Goal: Task Accomplishment & Management: Manage account settings

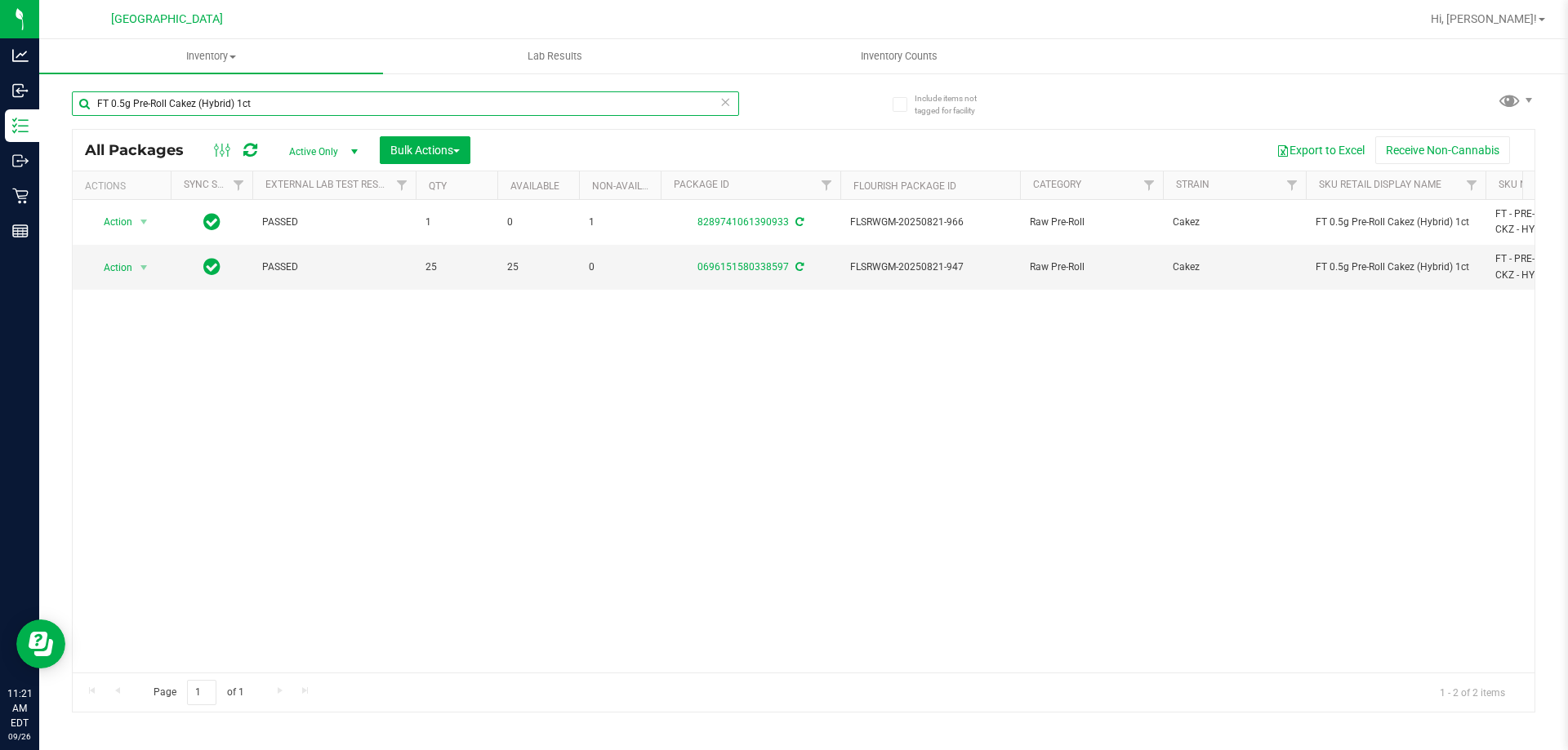
click at [270, 104] on input "FT 0.5g Pre-Roll Cakez (Hybrid) 1ct" at bounding box center [405, 103] width 667 height 24
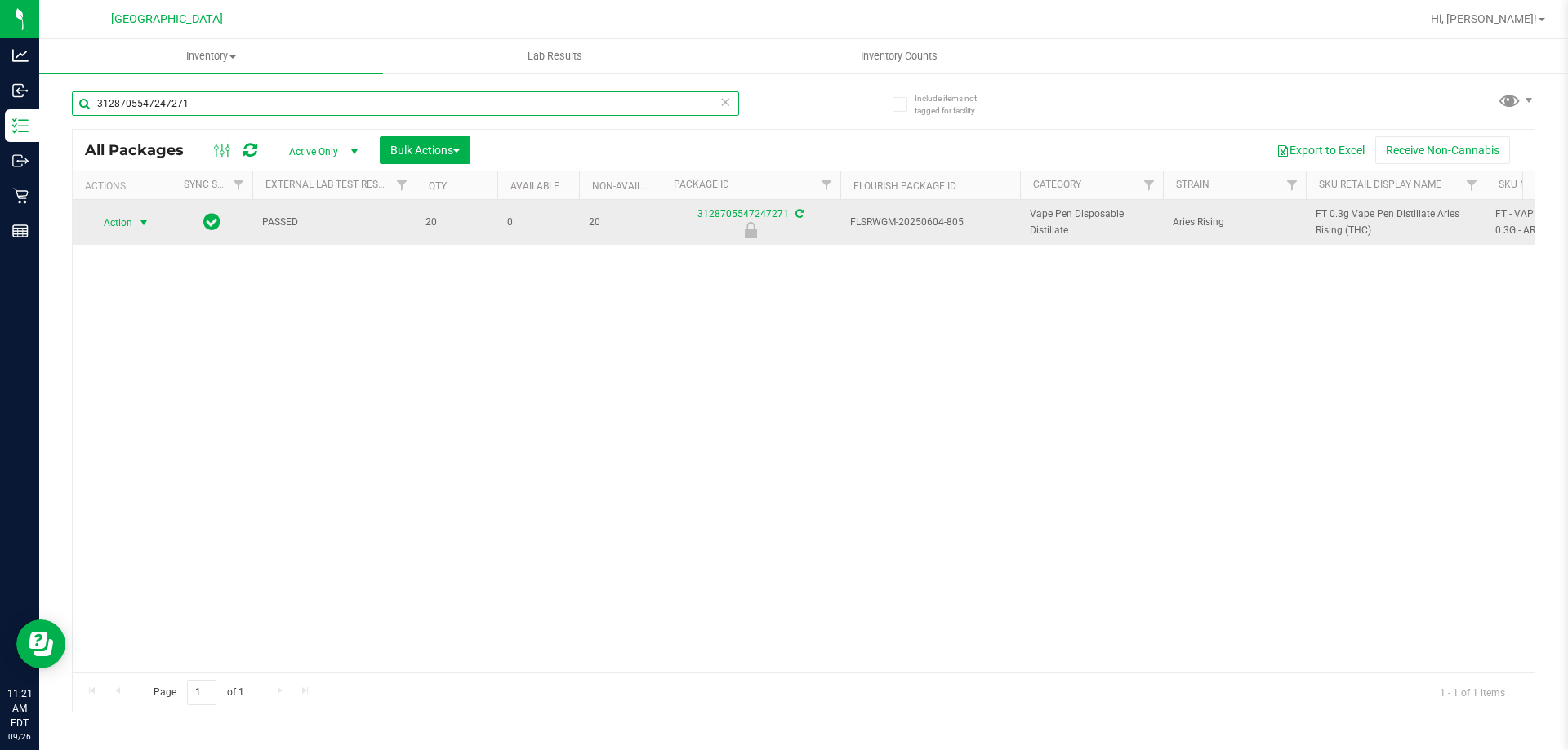
type input "3128705547247271"
click at [126, 220] on span "Action" at bounding box center [111, 223] width 44 height 23
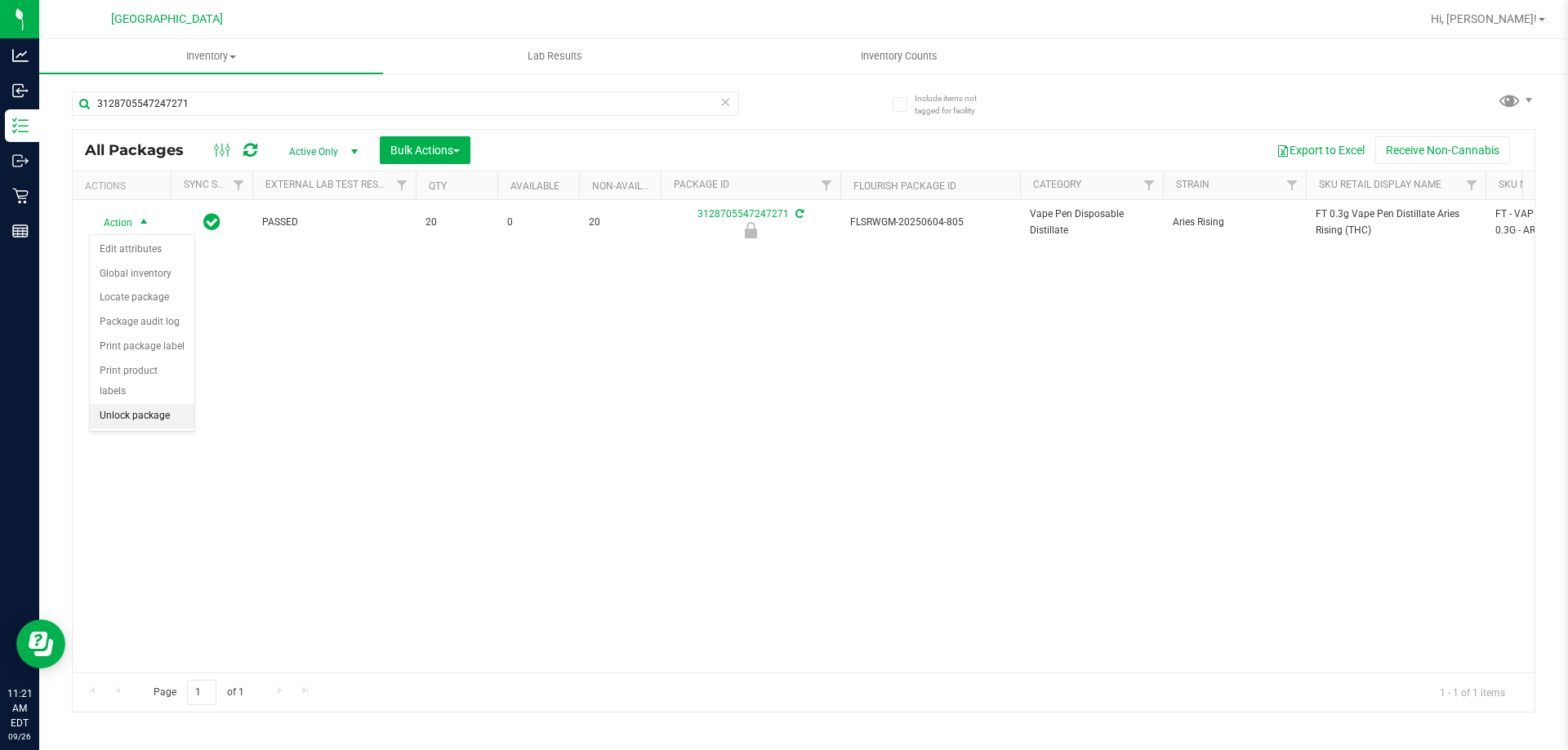
click at [149, 404] on li "Unlock package" at bounding box center [142, 416] width 105 height 24
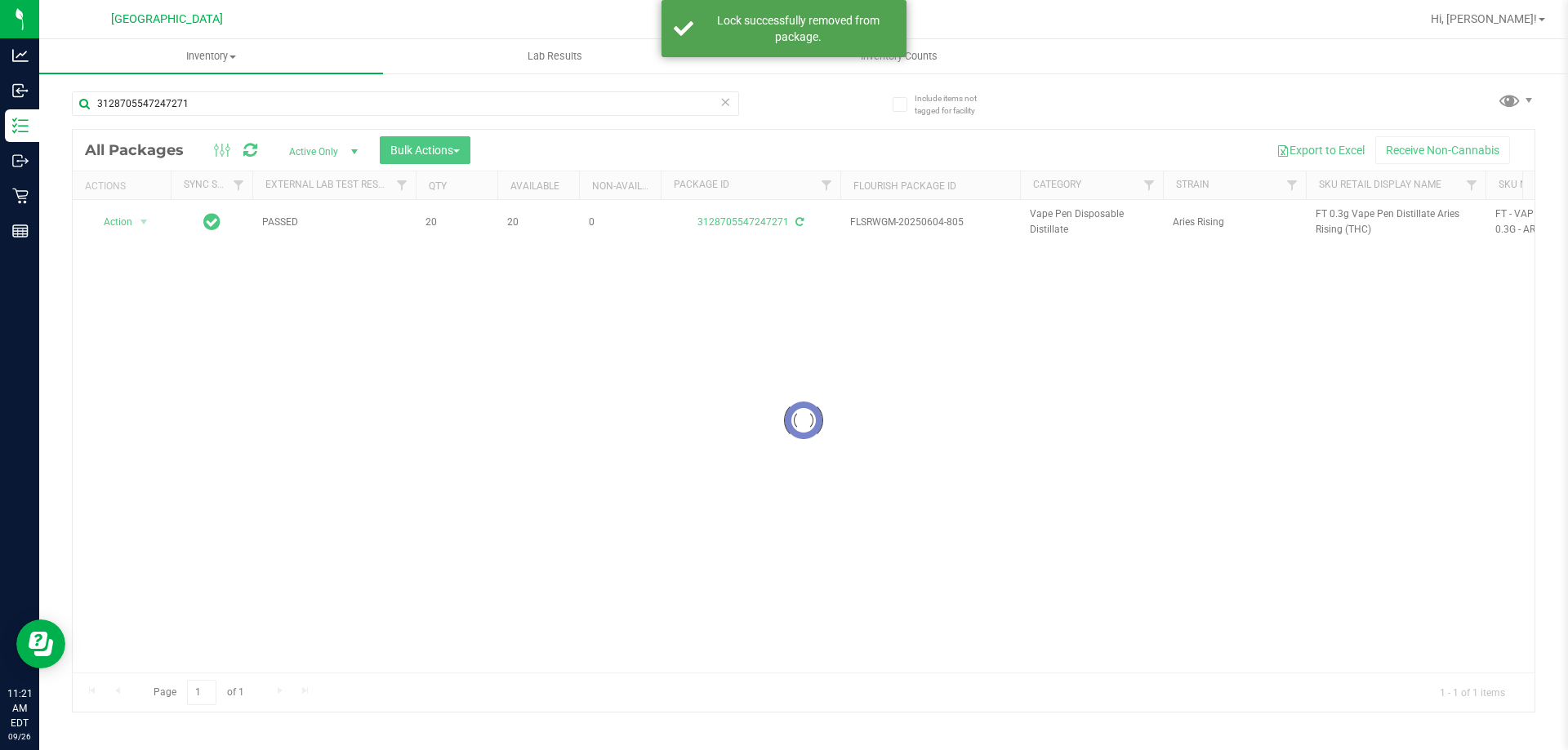
click at [1340, 220] on div at bounding box center [802, 421] width 1461 height 582
click at [1340, 220] on span "FT 0.3g Vape Pen Distillate Aries Rising (THC)" at bounding box center [1396, 221] width 160 height 31
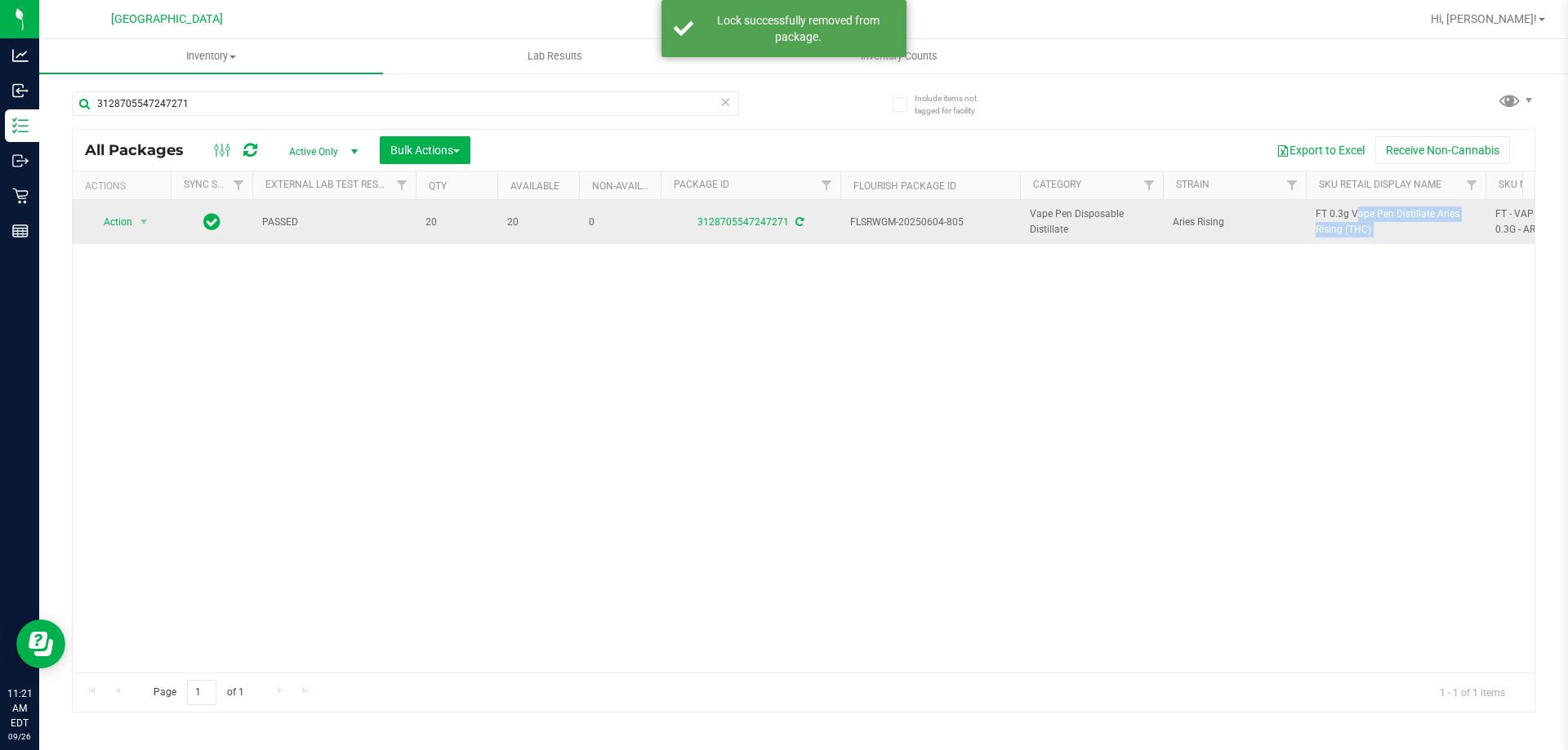
copy tr "FT 0.3g Vape Pen Distillate Aries Rising (THC)"
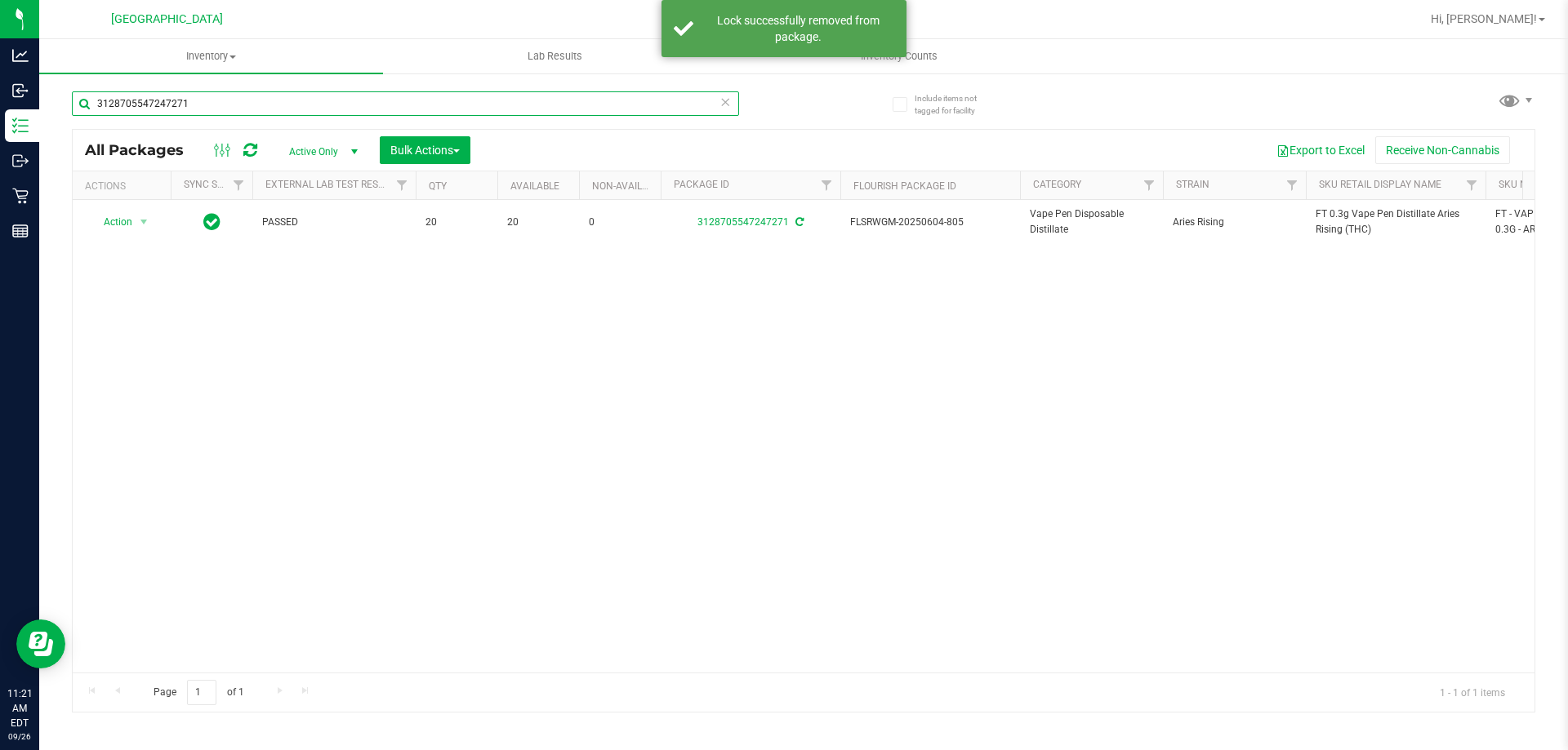
click at [600, 109] on input "3128705547247271" at bounding box center [405, 103] width 667 height 24
click at [603, 108] on input "3128705547247271" at bounding box center [405, 103] width 667 height 24
paste input "FT 0.3g Vape Pen Distillate Aries Rising (THC)"
type input "3128705547247271FT 0.3g Vape Pen Distillate Aries Rising (THC)"
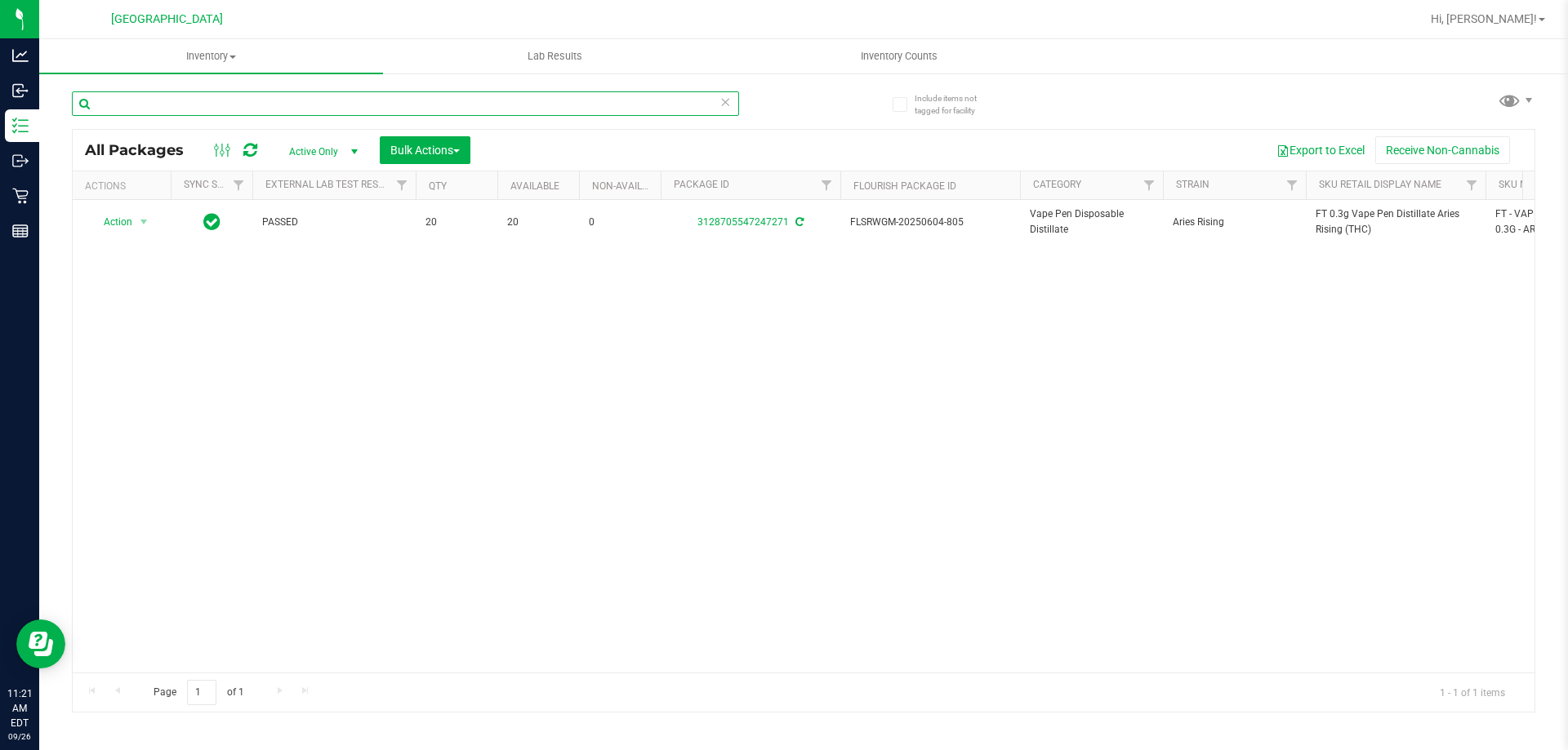
paste input "FT 0.3g Vape Pen Distillate Aries Rising (THC)"
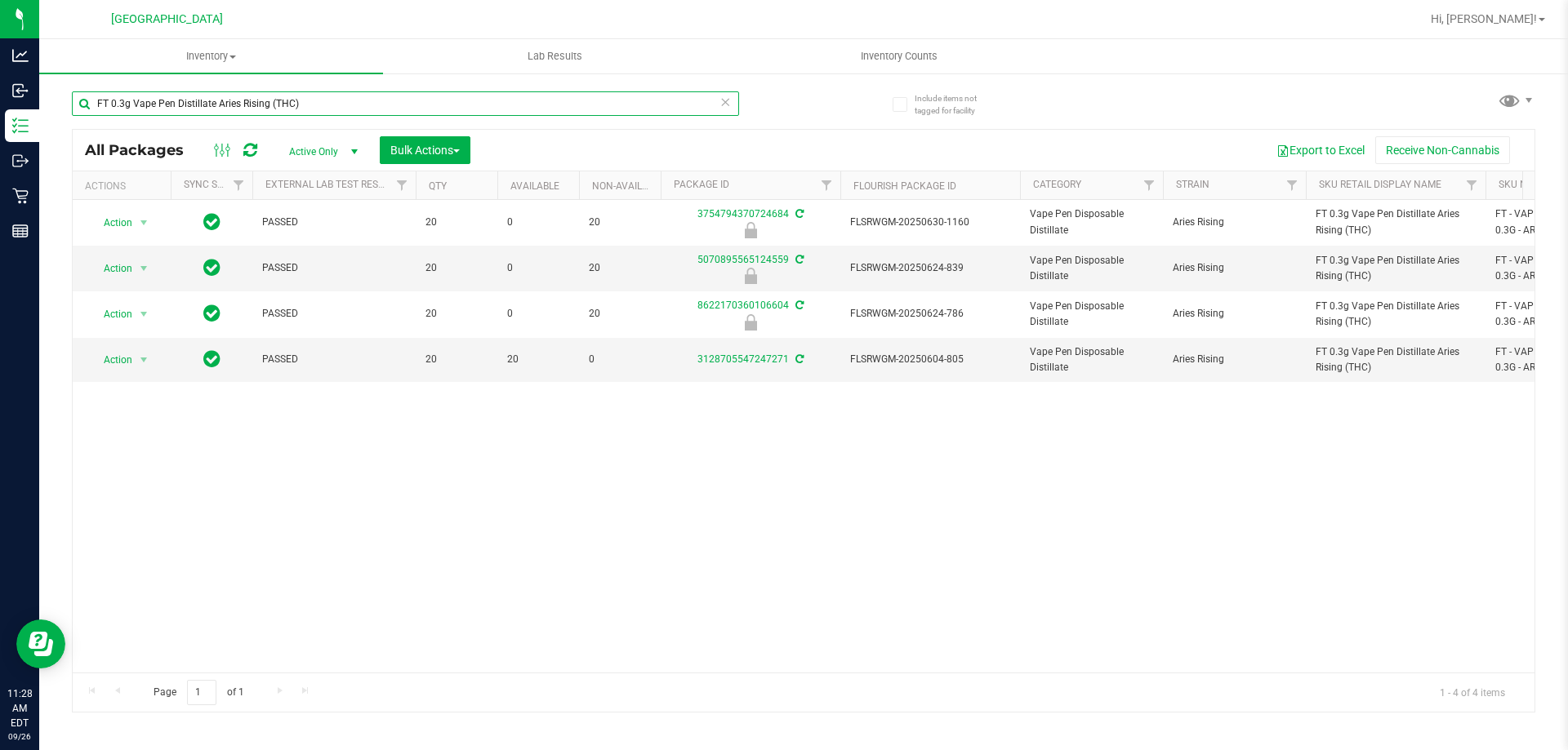
click at [601, 106] on input "FT 0.3g Vape Pen Distillate Aries Rising (THC)" at bounding box center [405, 103] width 667 height 24
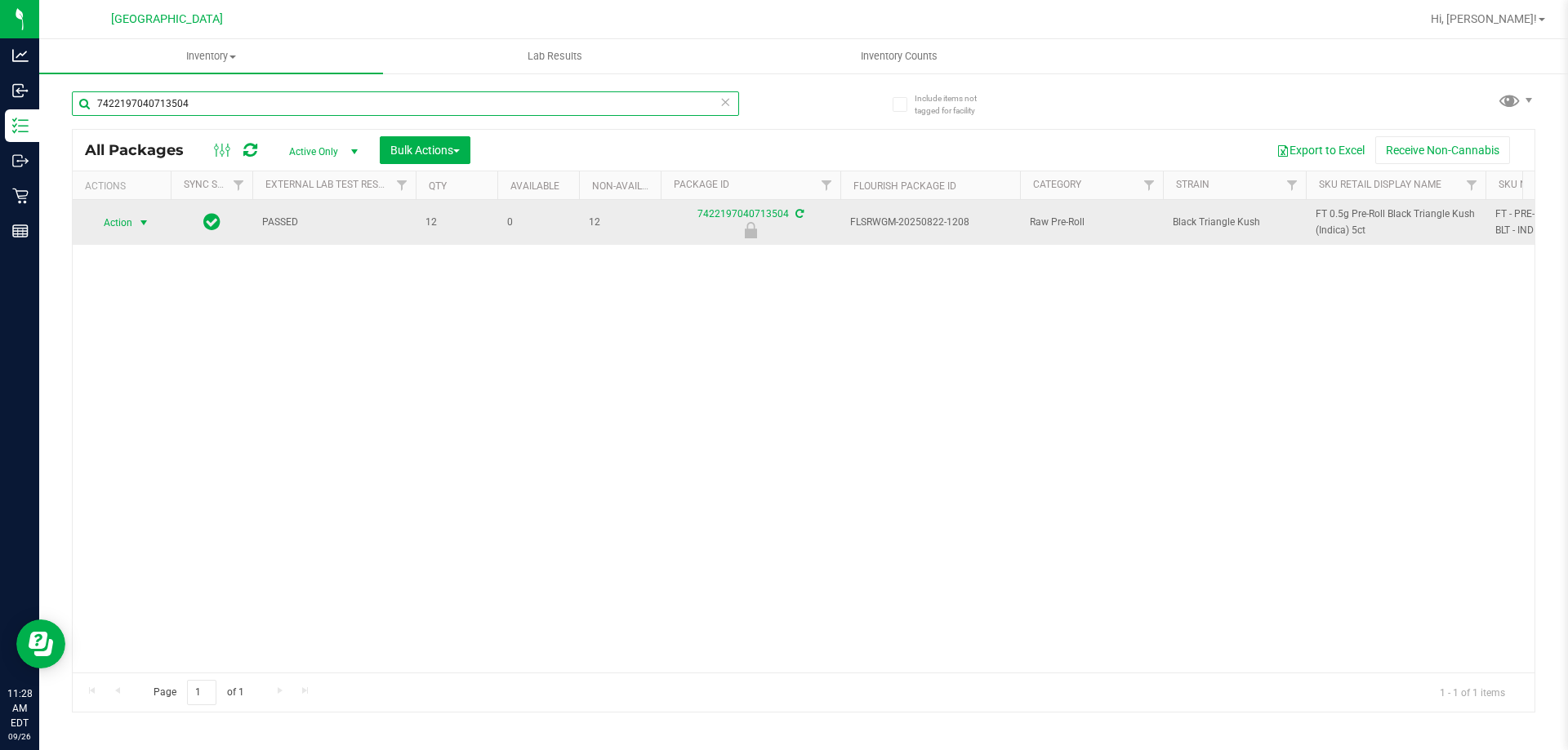
type input "7422197040713504"
click at [140, 222] on span "select" at bounding box center [144, 223] width 13 height 13
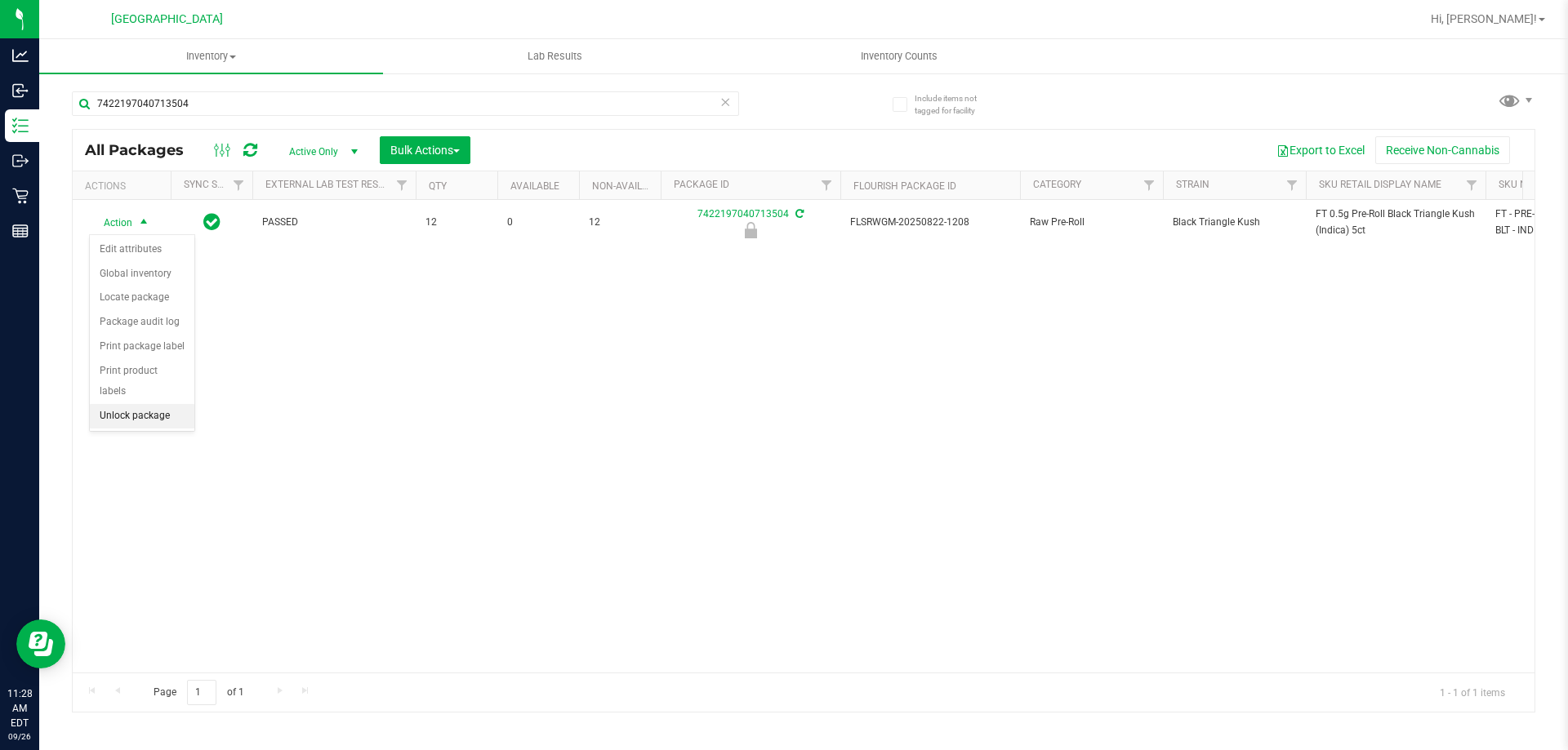
click at [148, 404] on li "Unlock package" at bounding box center [142, 416] width 105 height 24
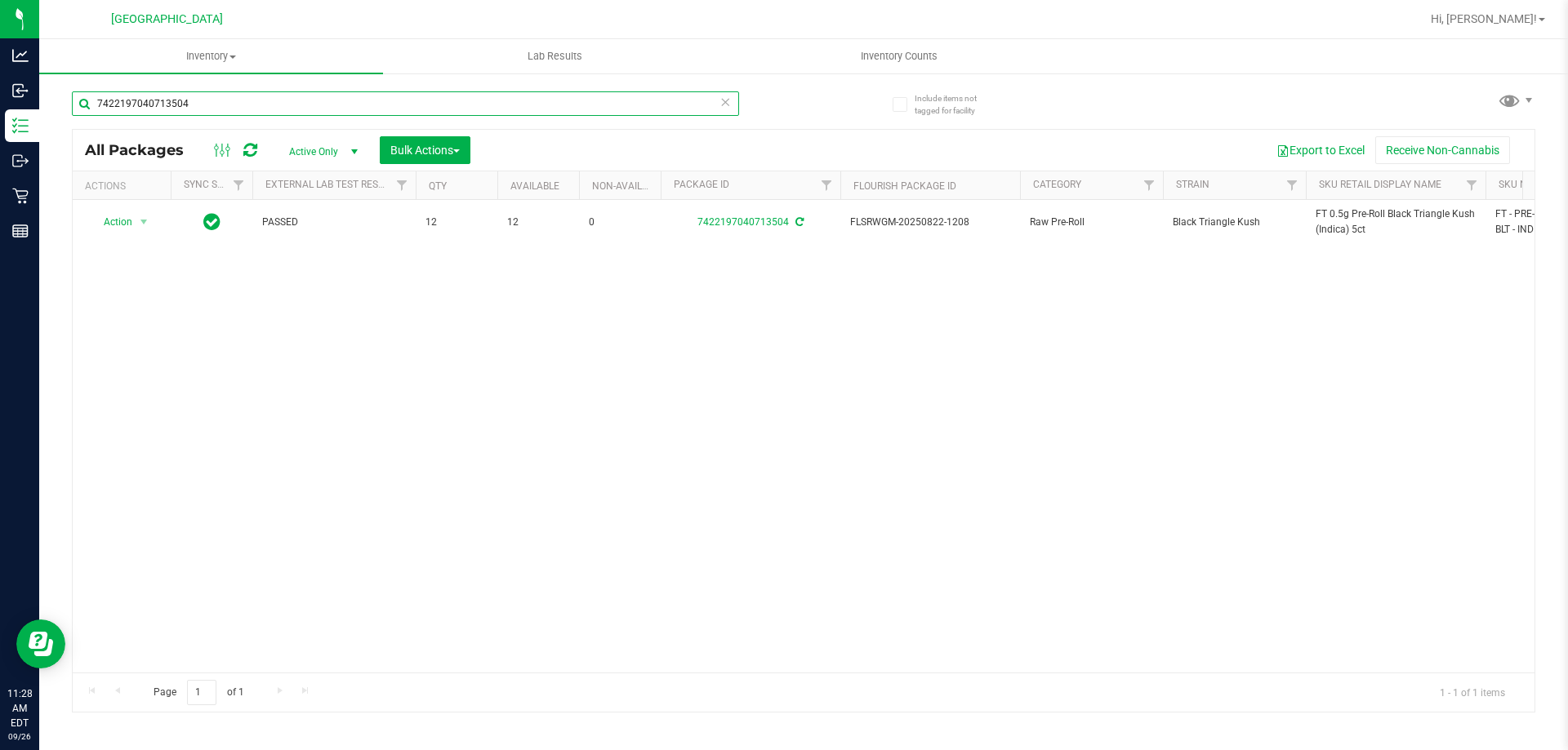
click at [281, 104] on input "7422197040713504" at bounding box center [405, 103] width 667 height 24
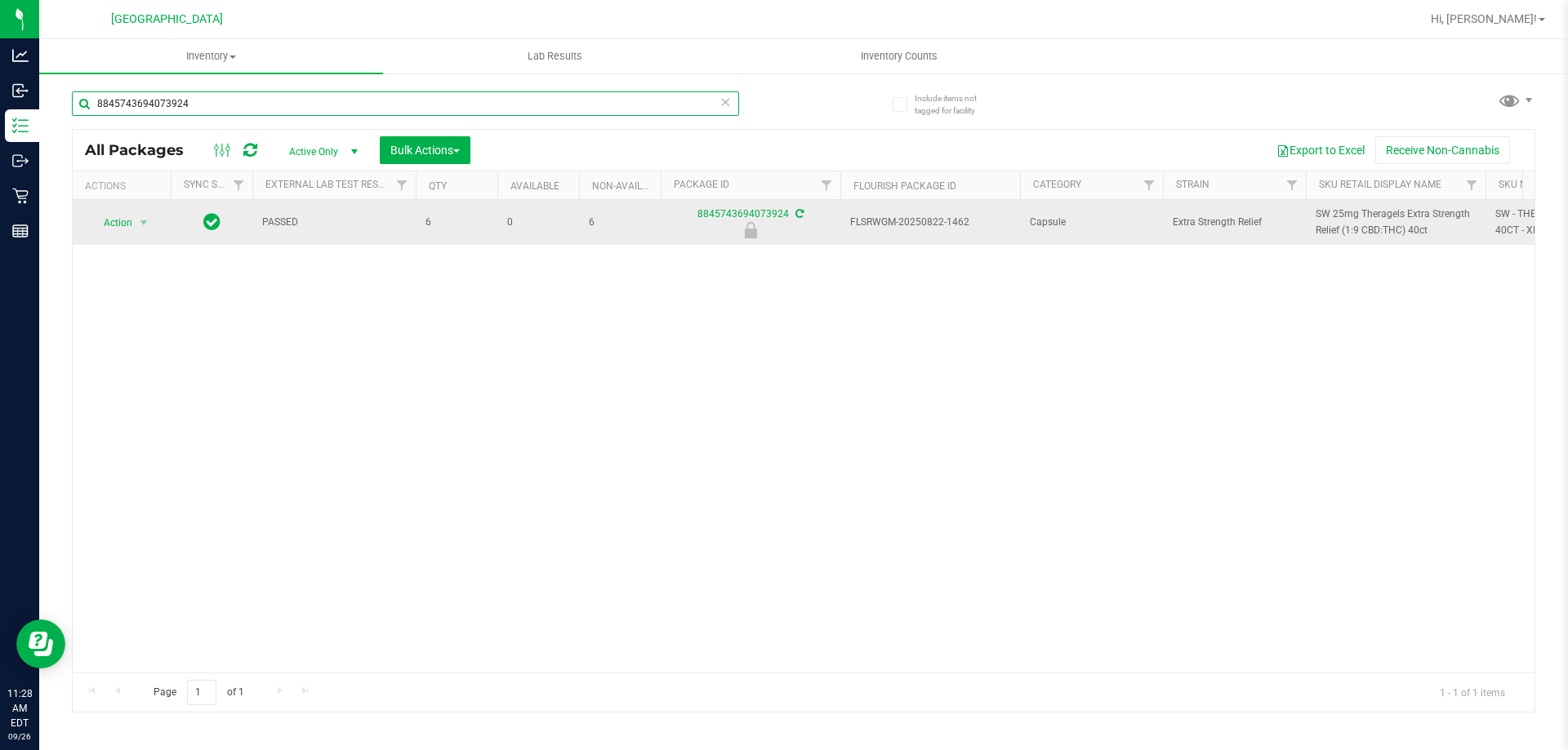
type input "8845743694073924"
click at [131, 220] on span "Action" at bounding box center [111, 223] width 44 height 23
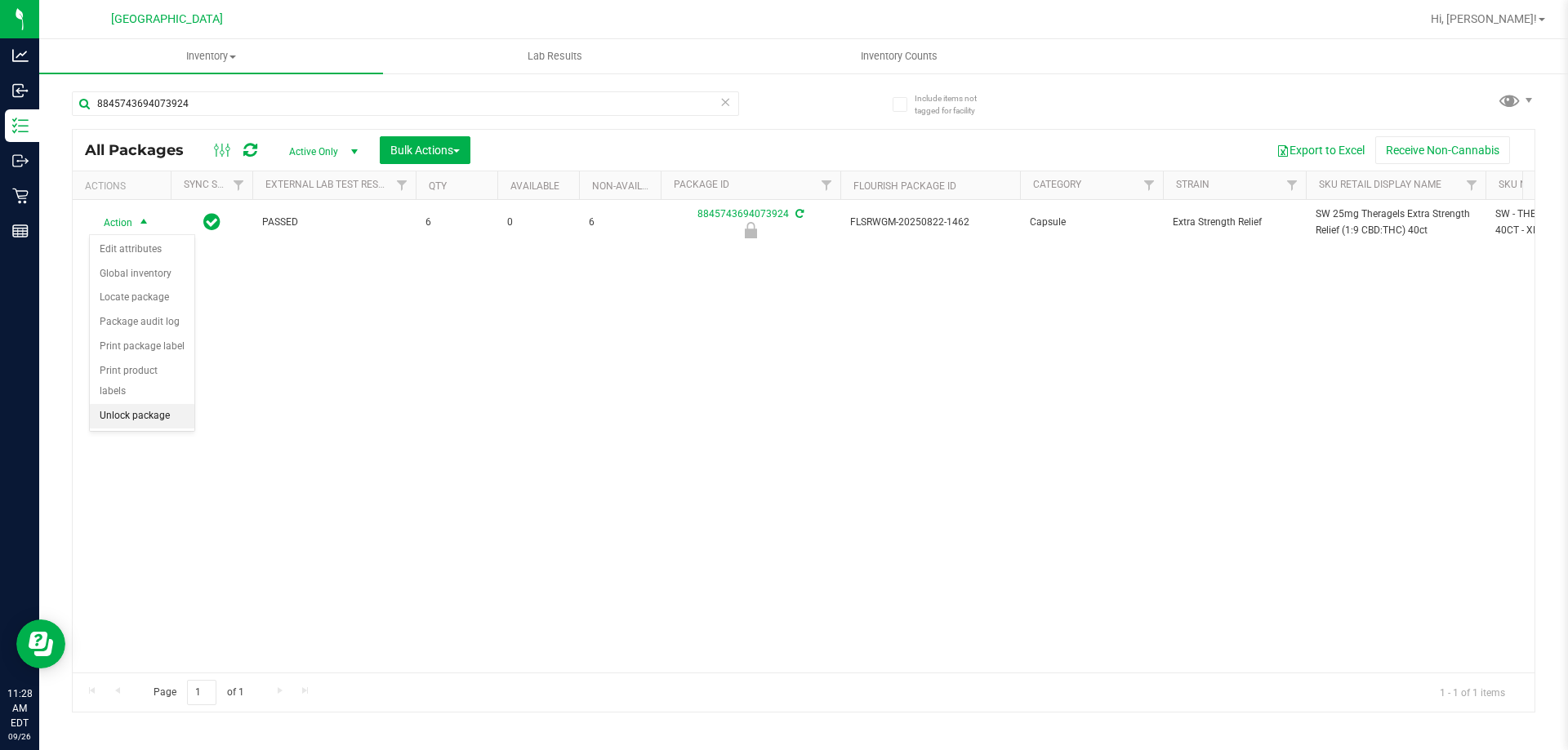
click at [118, 404] on li "Unlock package" at bounding box center [142, 416] width 105 height 24
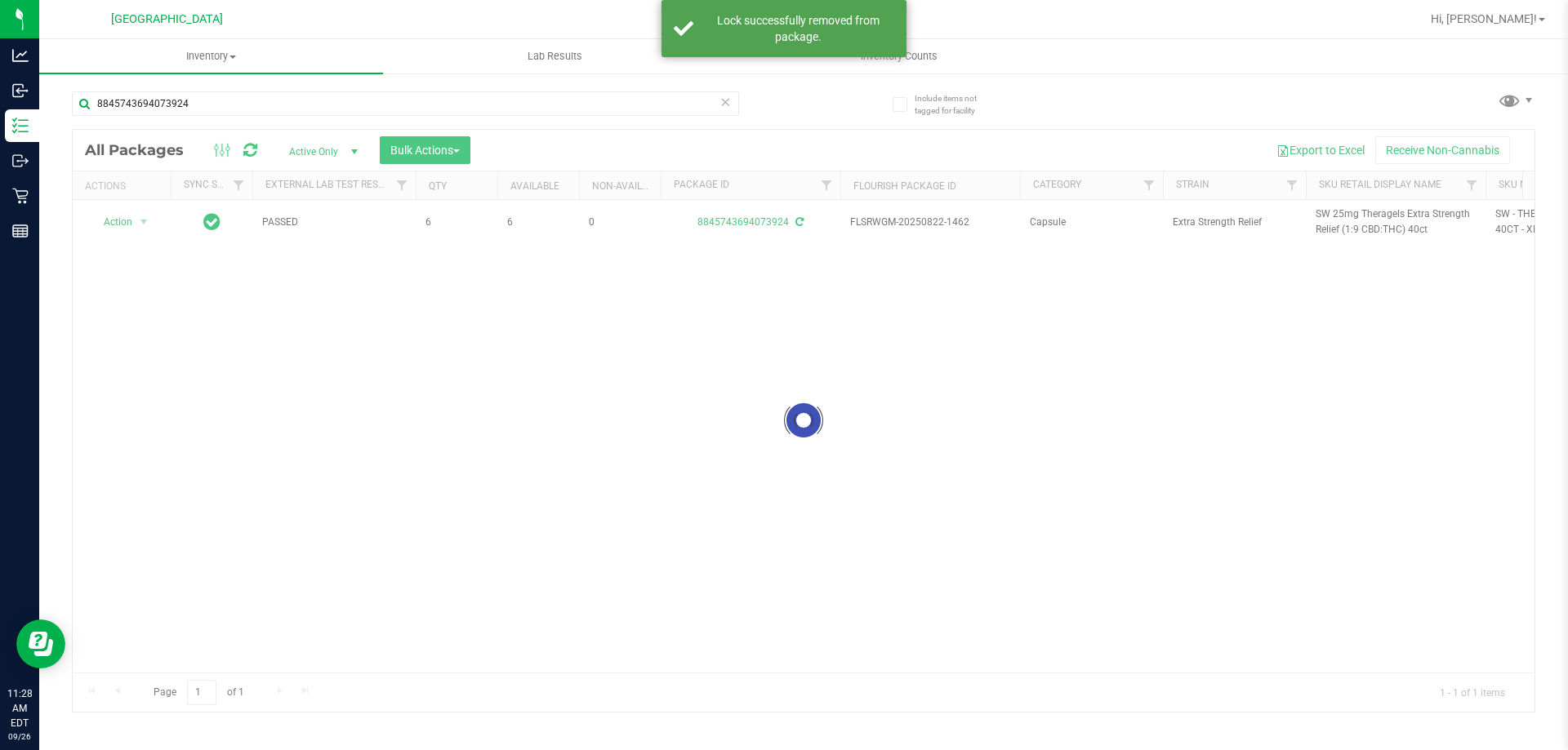
click at [1341, 217] on div at bounding box center [802, 421] width 1461 height 582
click at [1334, 215] on div at bounding box center [802, 421] width 1461 height 582
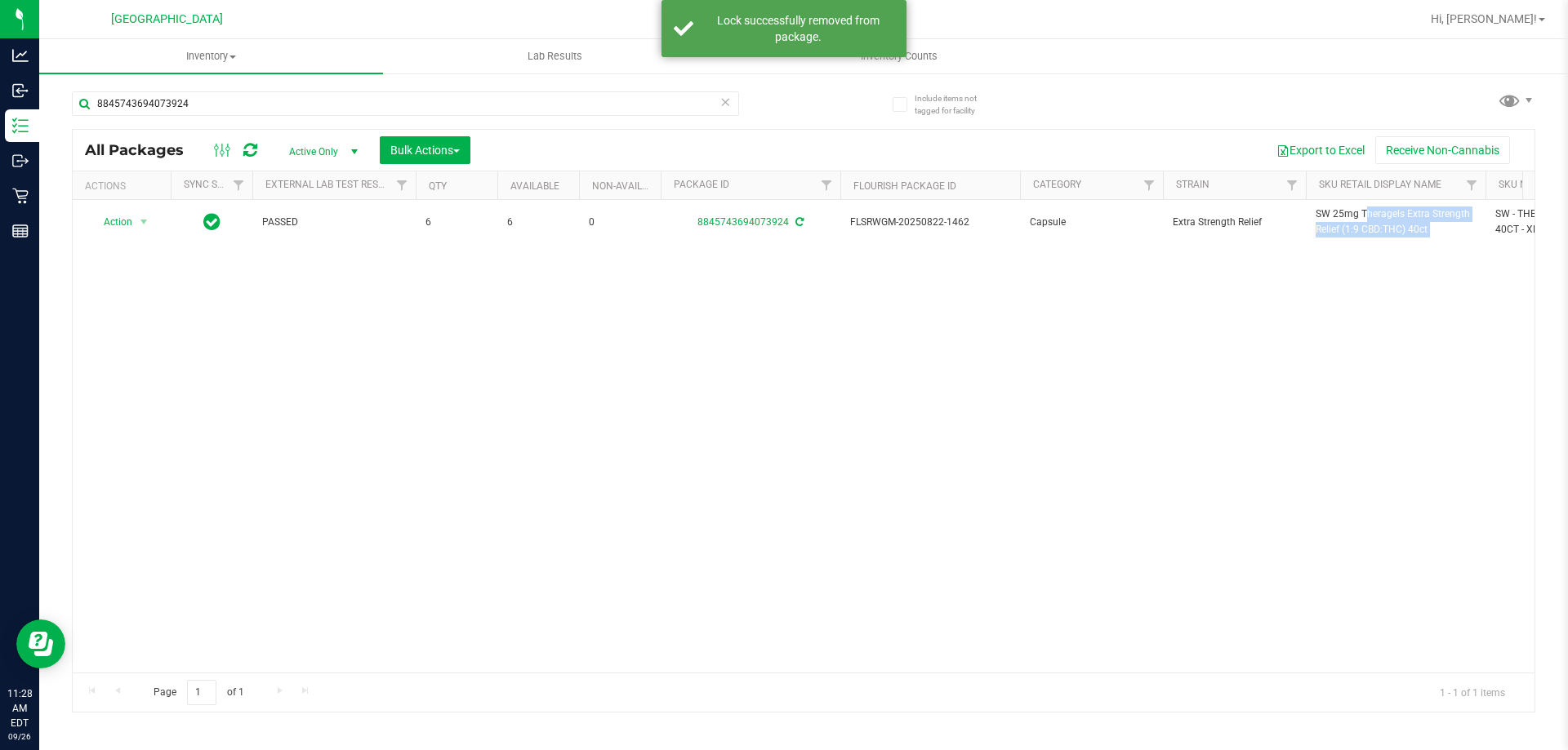
click at [1334, 215] on span "SW 25mg Theragels Extra Strength Relief (1:9 CBD:THC) 40ct" at bounding box center [1396, 221] width 160 height 31
copy tr "SW 25mg Theragels Extra Strength Relief (1:9 CBD:THC) 40ct"
click at [625, 102] on input "8845743694073924" at bounding box center [405, 103] width 667 height 24
paste input "SW 25mg Theragels Extra Strength Relief (1:9 CBD:THC) 40ct"
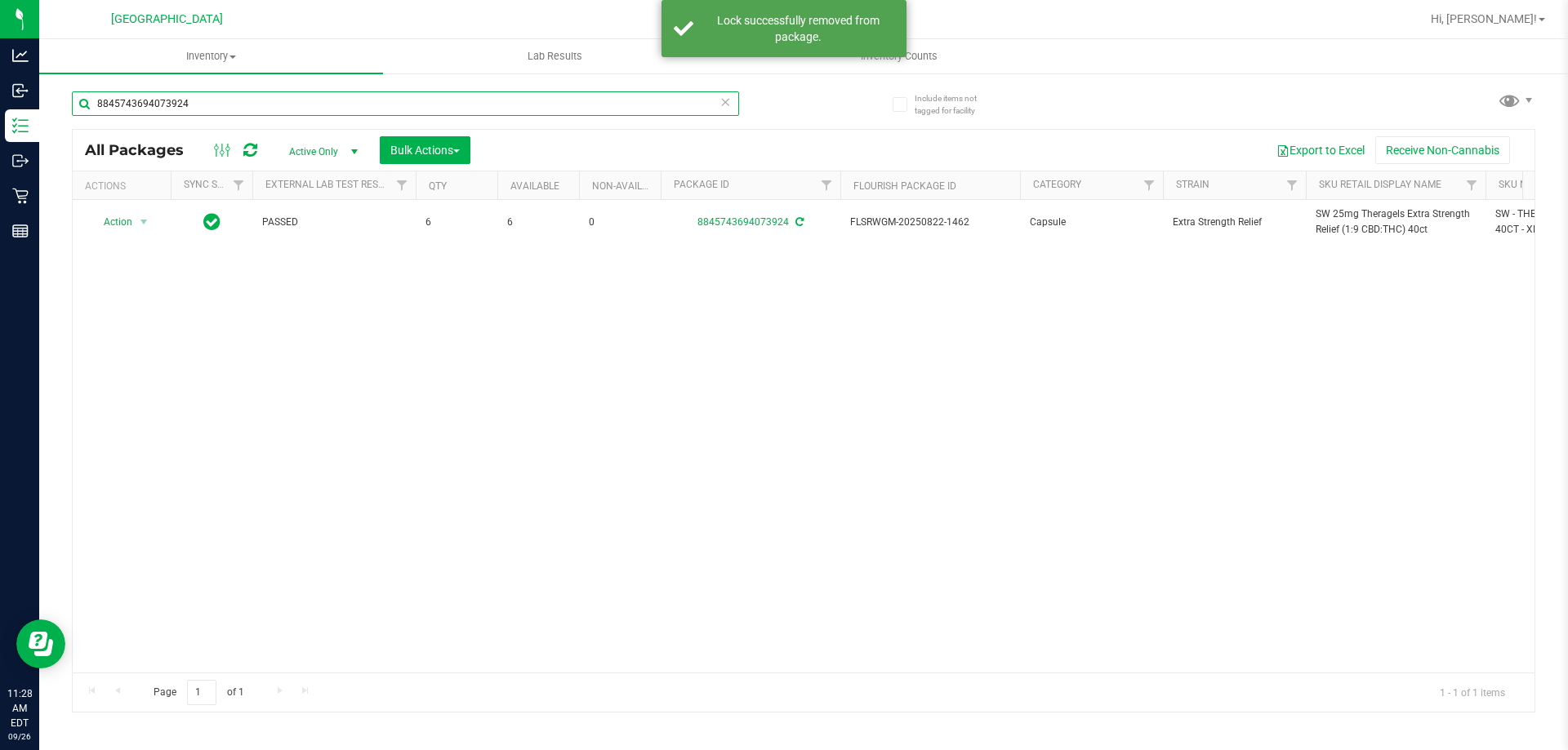
click at [625, 100] on input "8845743694073924" at bounding box center [405, 103] width 667 height 24
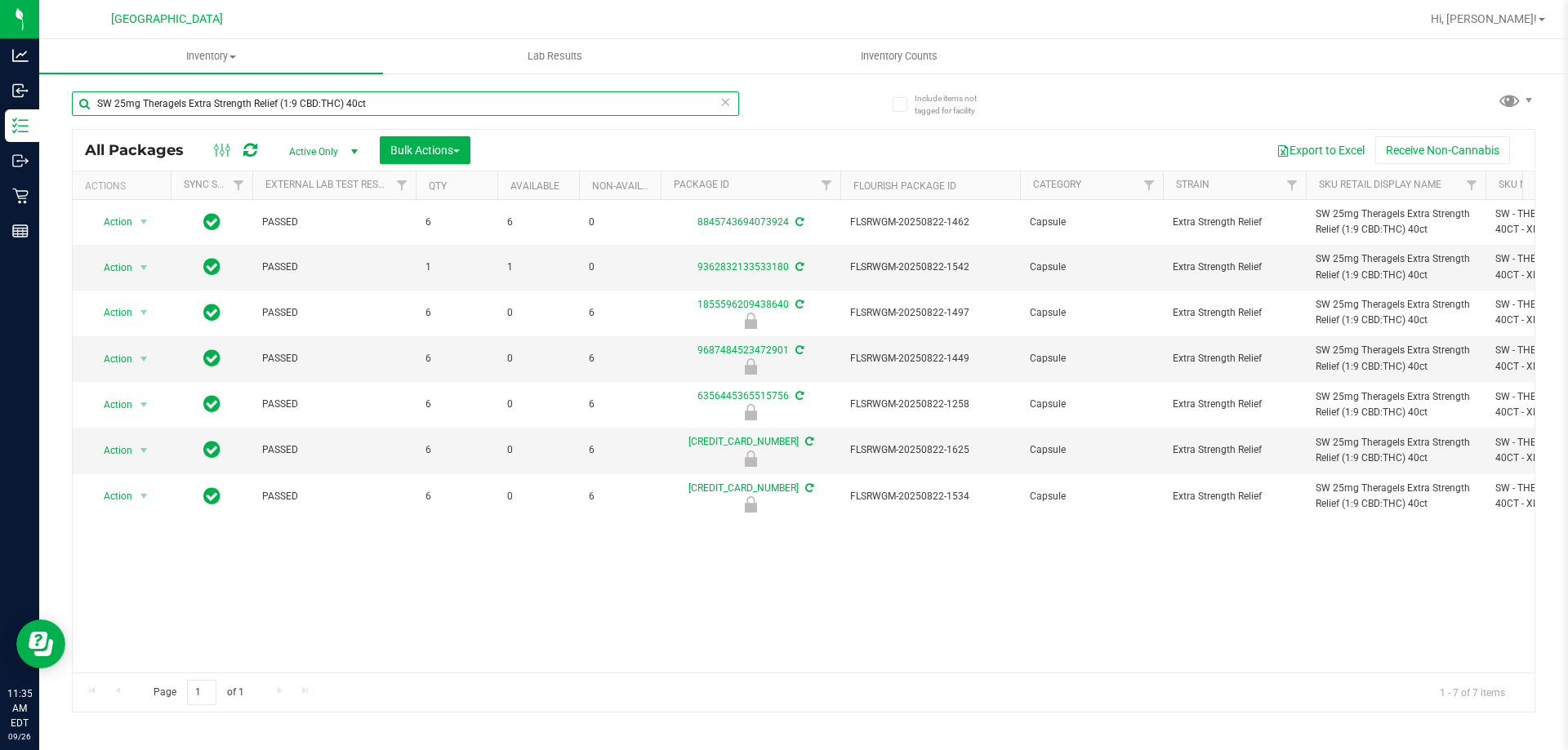
click at [624, 99] on input "SW 25mg Theragels Extra Strength Relief (1:9 CBD:THC) 40ct" at bounding box center [405, 103] width 667 height 24
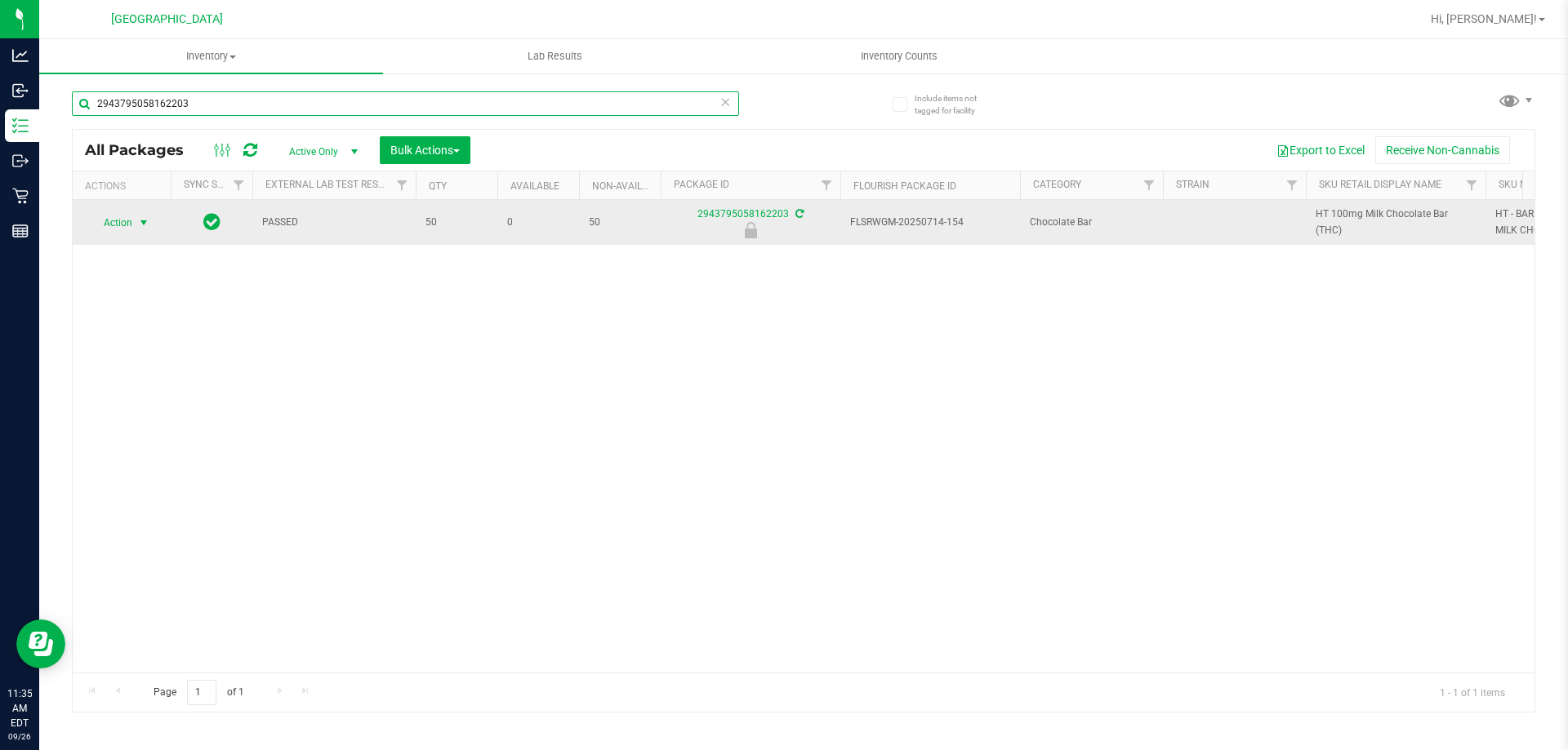
type input "2943795058162203"
click at [115, 222] on span "Action" at bounding box center [111, 223] width 44 height 23
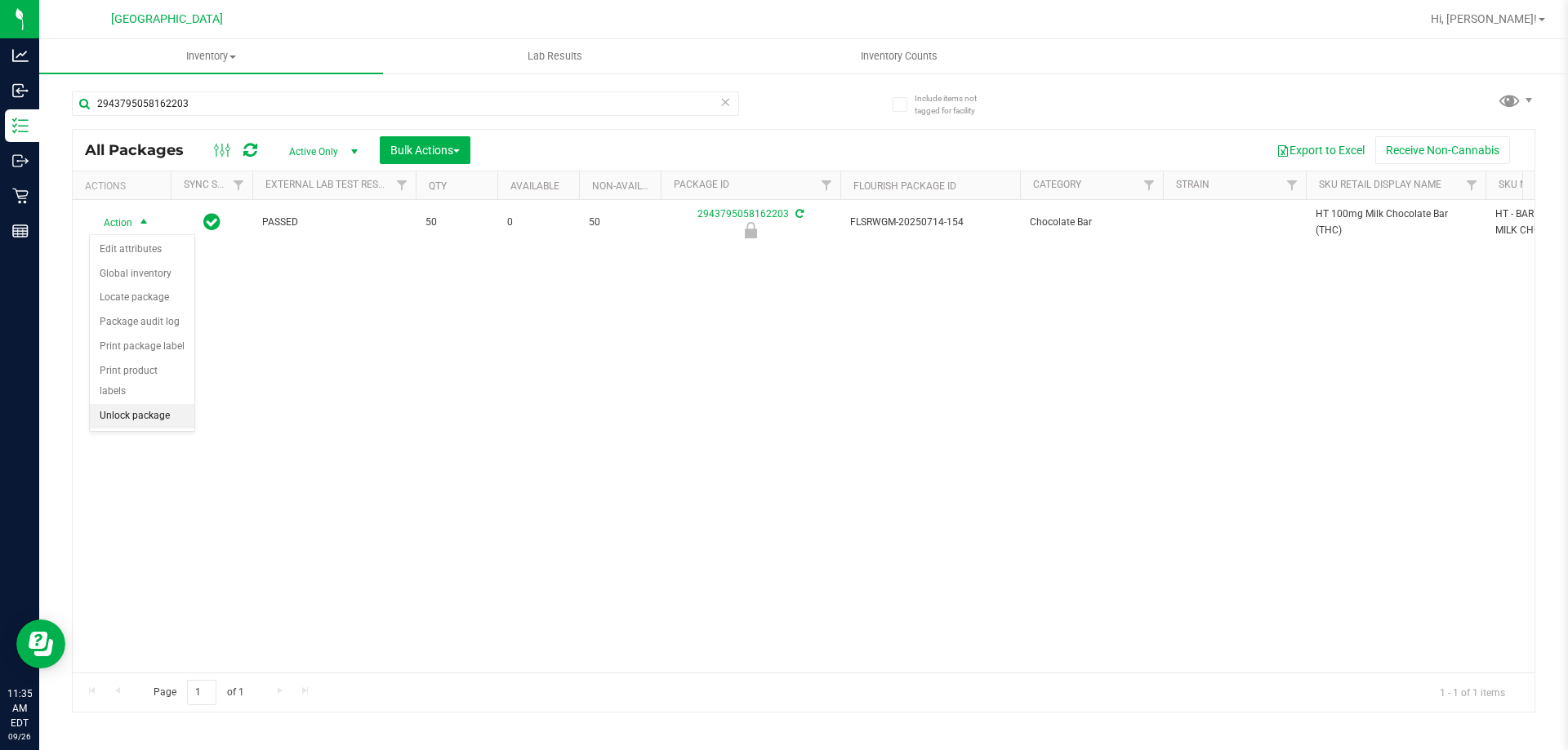
click at [147, 406] on li "Unlock package" at bounding box center [142, 416] width 105 height 24
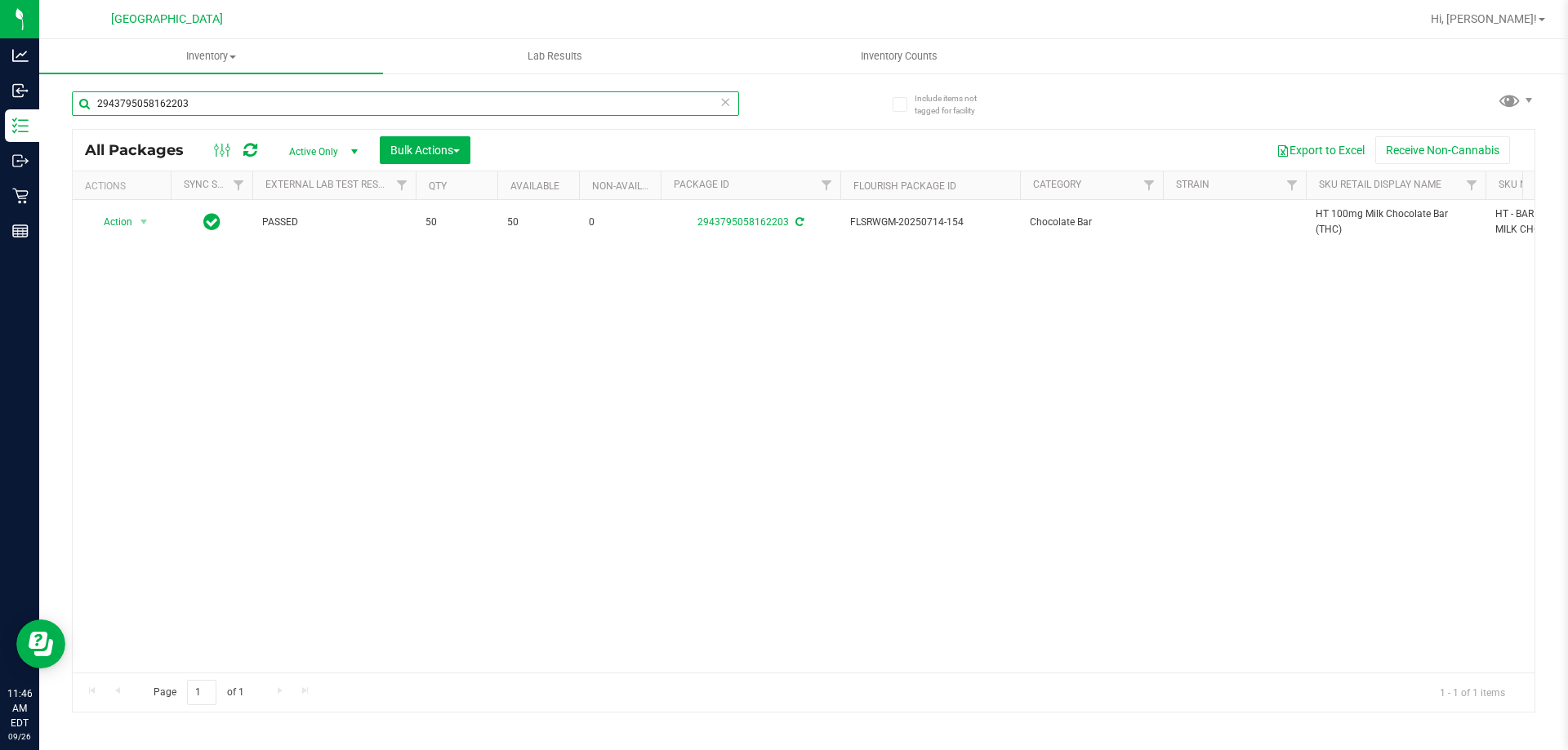
click at [272, 91] on input "2943795058162203" at bounding box center [405, 103] width 667 height 24
type input "2"
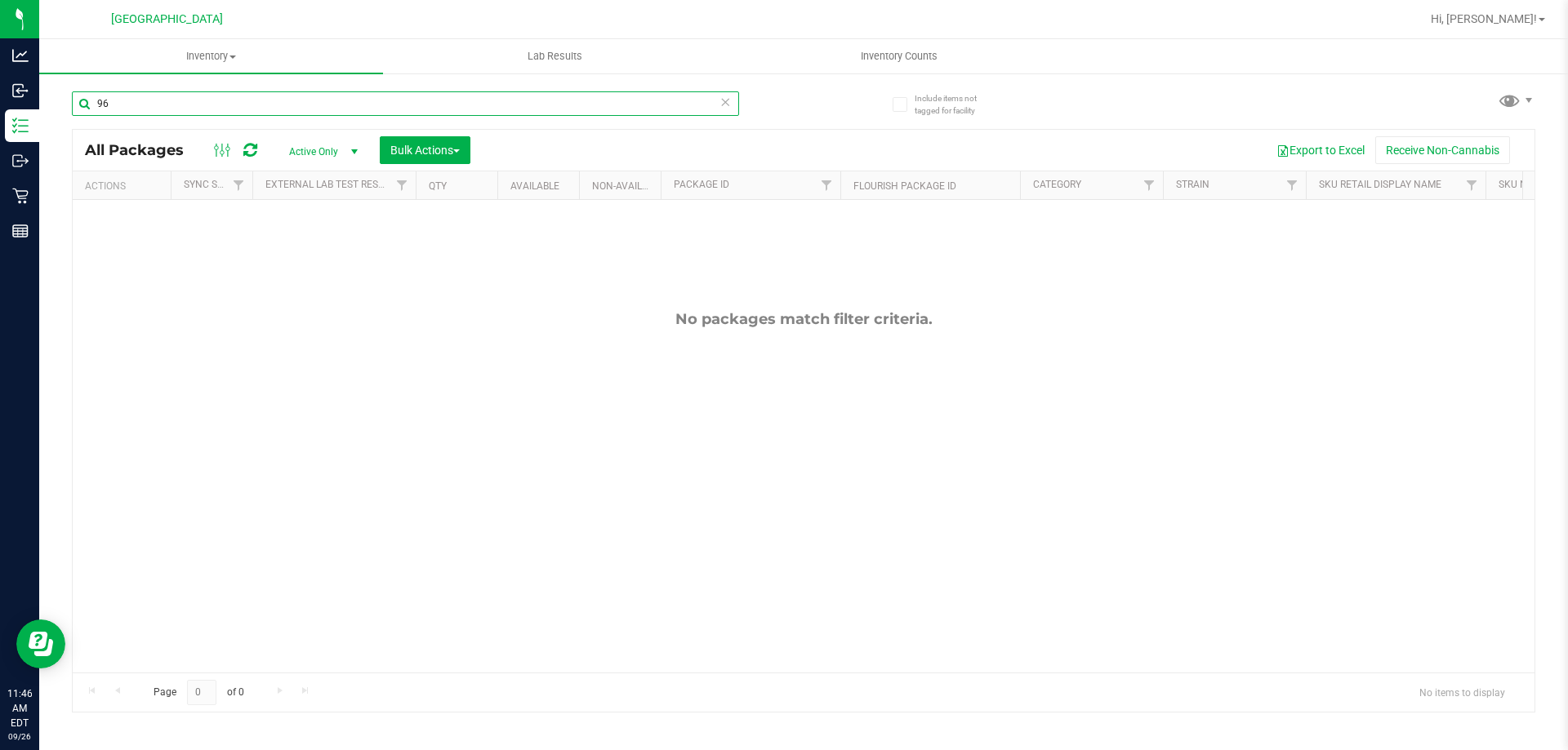
type input "9"
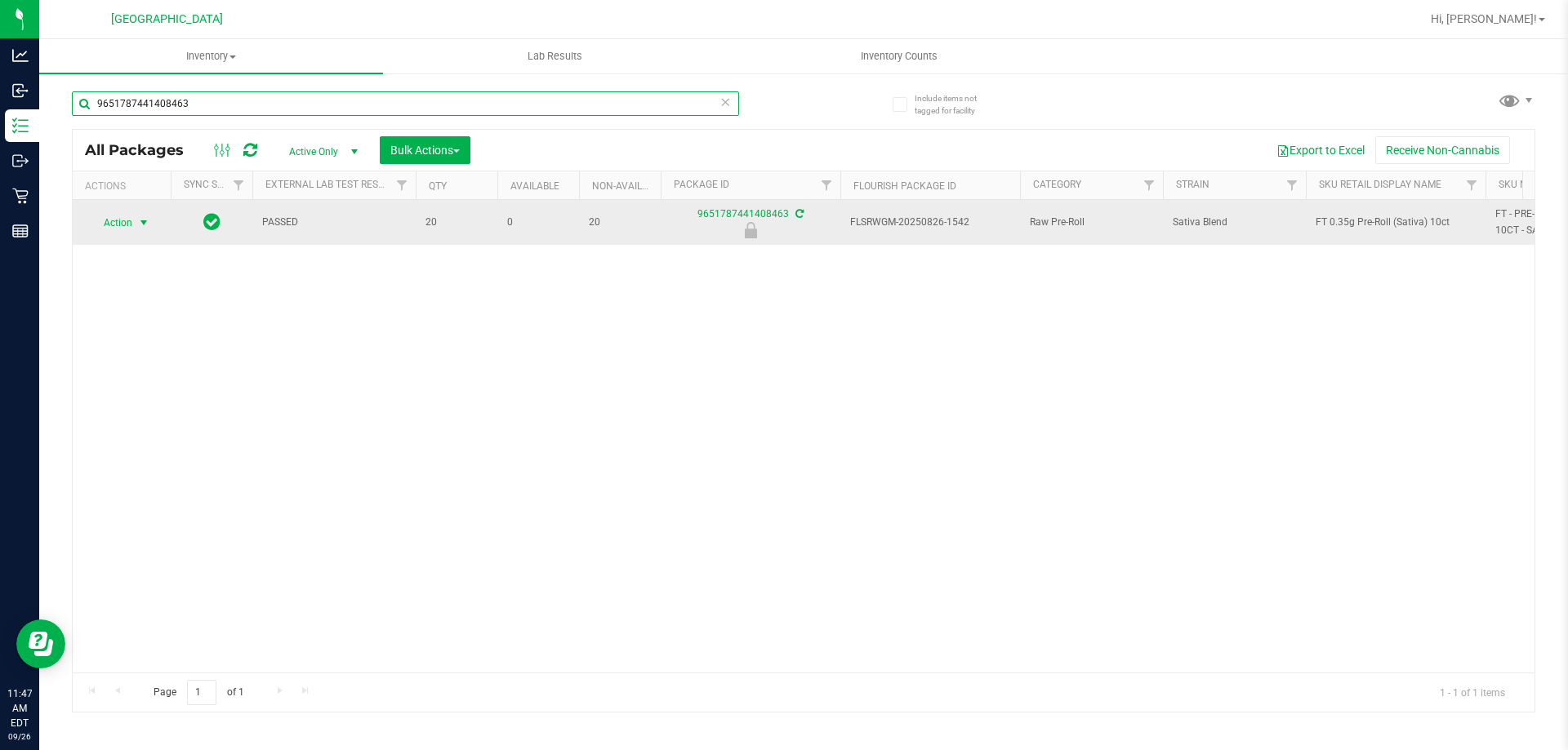
type input "9651787441408463"
click at [144, 222] on span "select" at bounding box center [144, 223] width 13 height 13
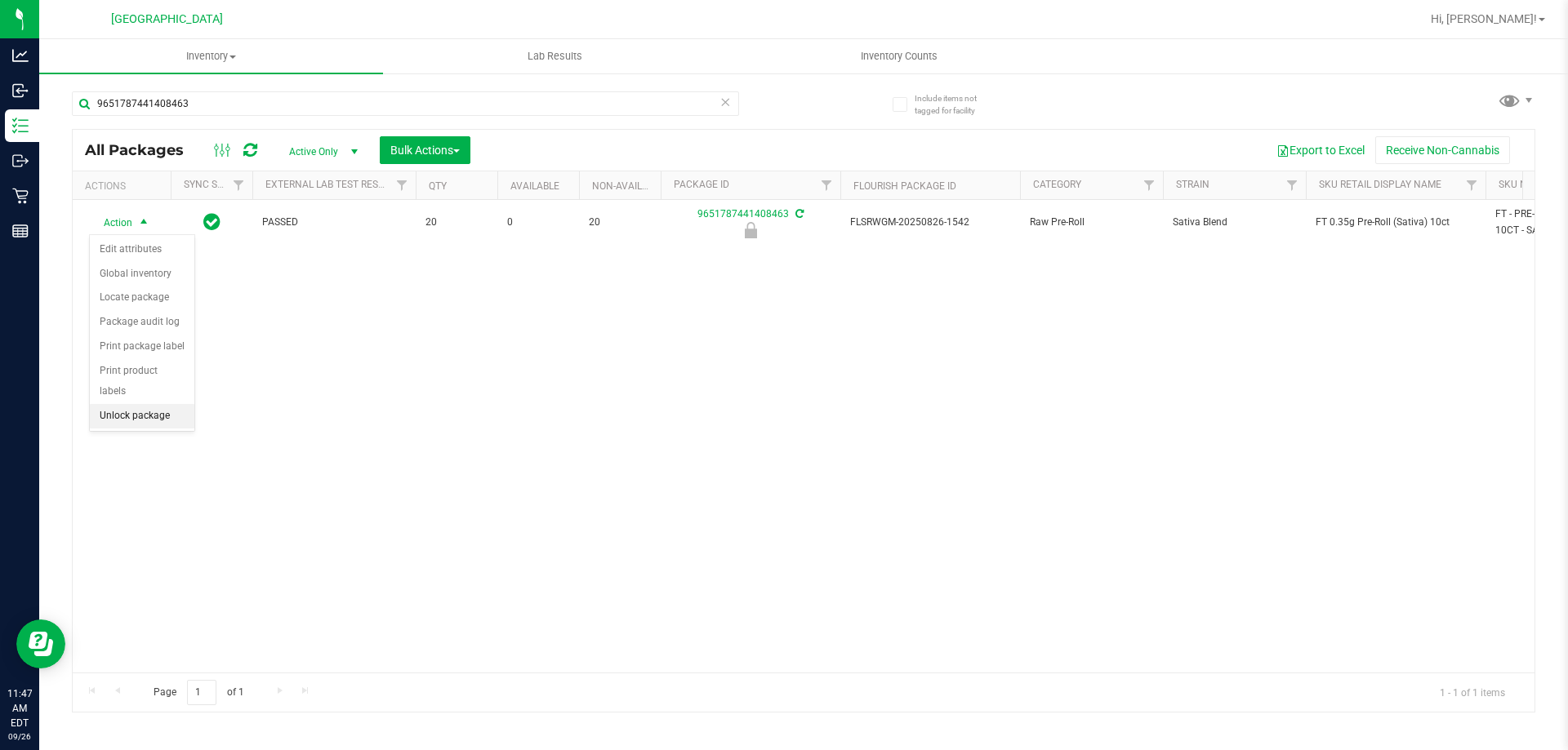
click at [147, 404] on li "Unlock package" at bounding box center [142, 416] width 105 height 24
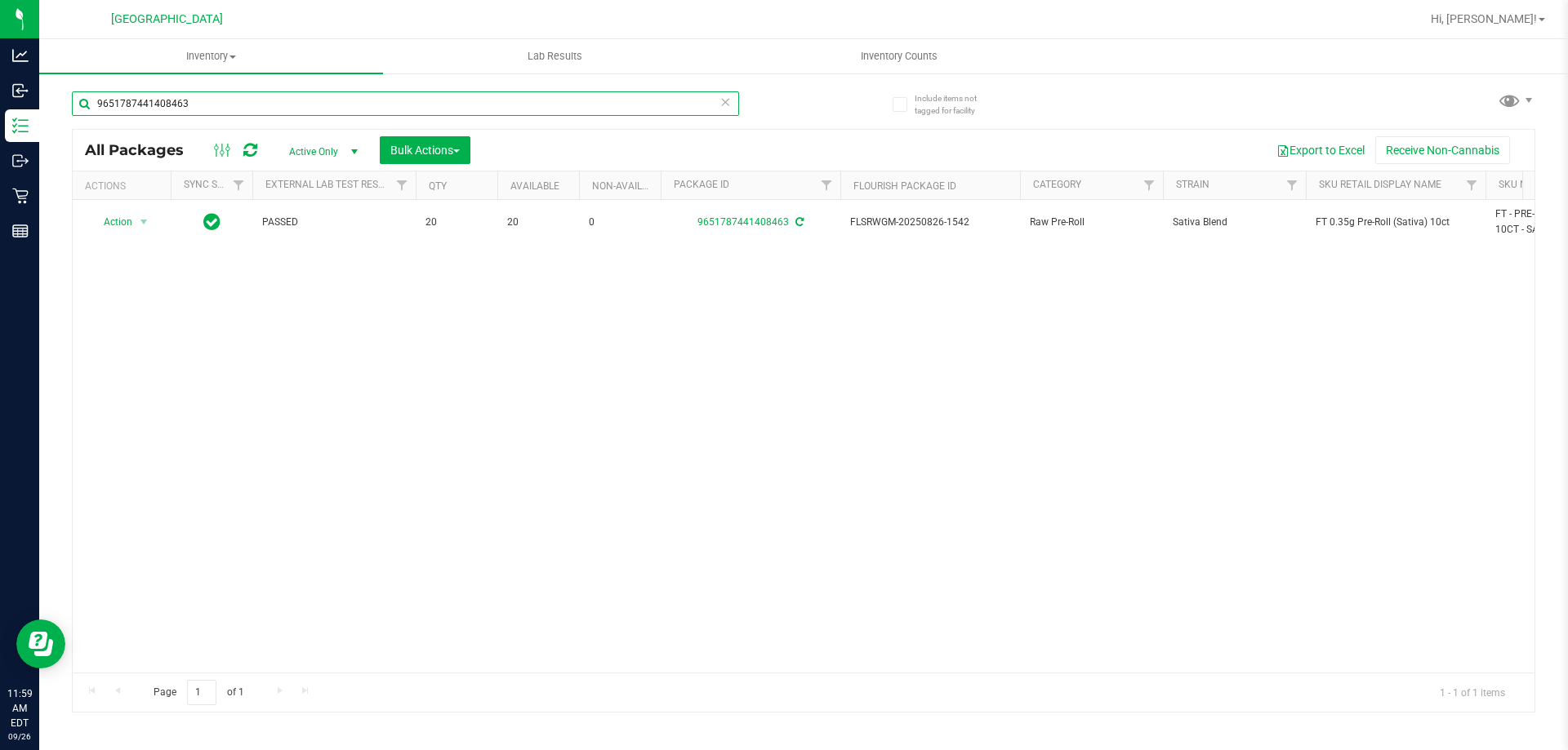
click at [254, 107] on input "9651787441408463" at bounding box center [405, 103] width 667 height 24
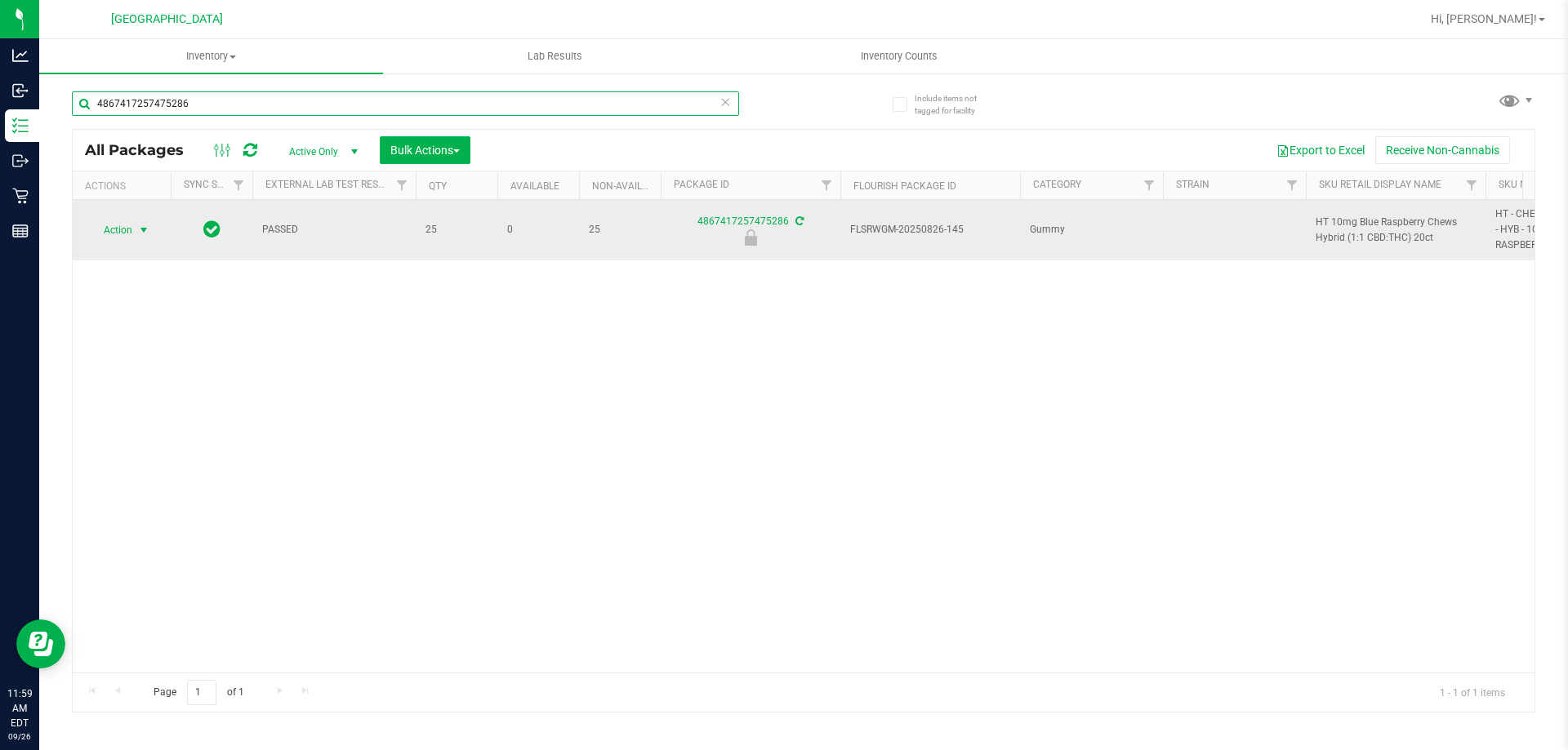
type input "4867417257475286"
click at [127, 232] on span "Action" at bounding box center [111, 230] width 44 height 23
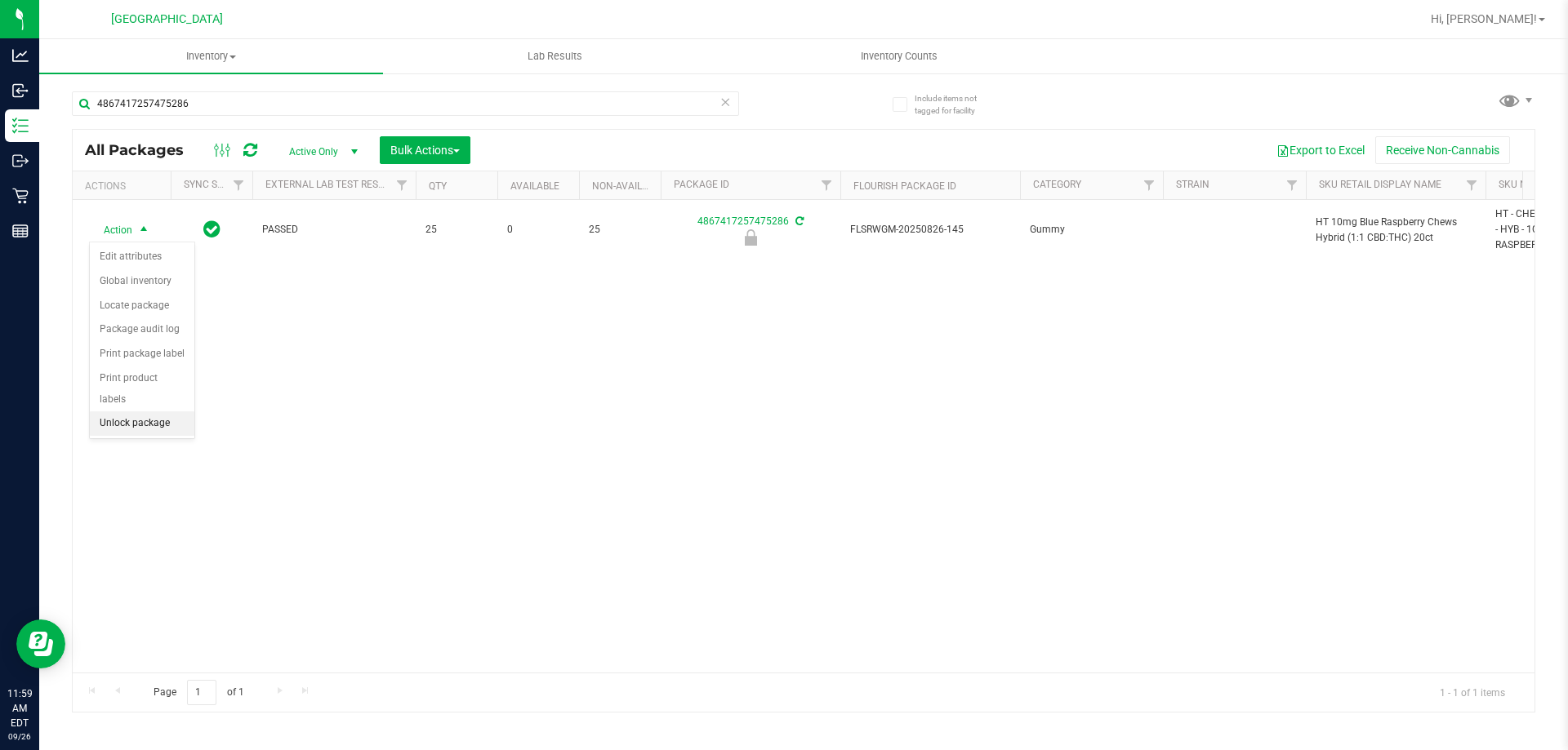
click at [137, 411] on li "Unlock package" at bounding box center [142, 423] width 105 height 24
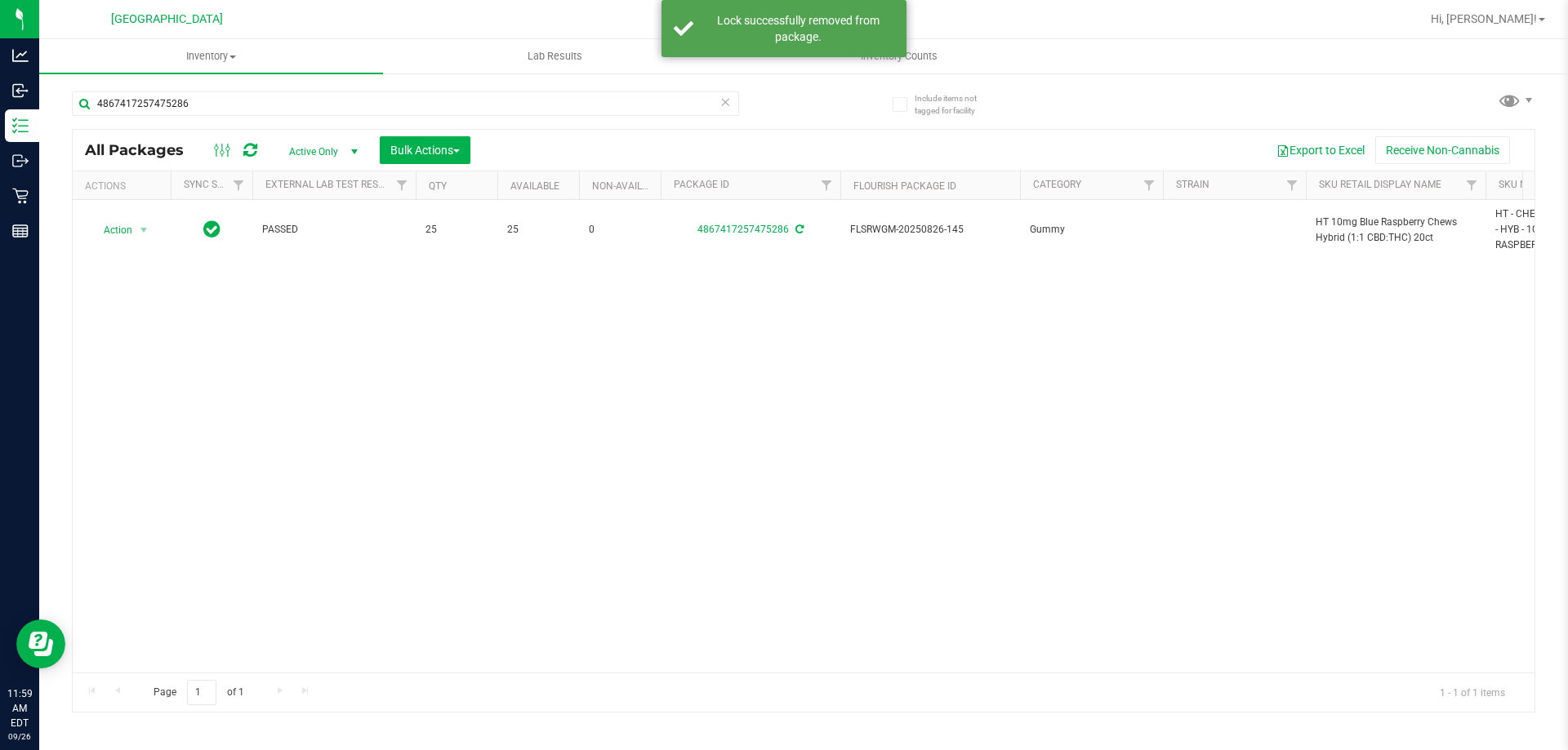
click at [1358, 222] on span "HT 10mg Blue Raspberry Chews Hybrid (1:1 CBD:THC) 20ct" at bounding box center [1396, 230] width 160 height 31
copy tr "HT 10mg Blue Raspberry Chews Hybrid (1:1 CBD:THC) 20ct"
click at [480, 105] on input "4867417257475286" at bounding box center [405, 103] width 667 height 24
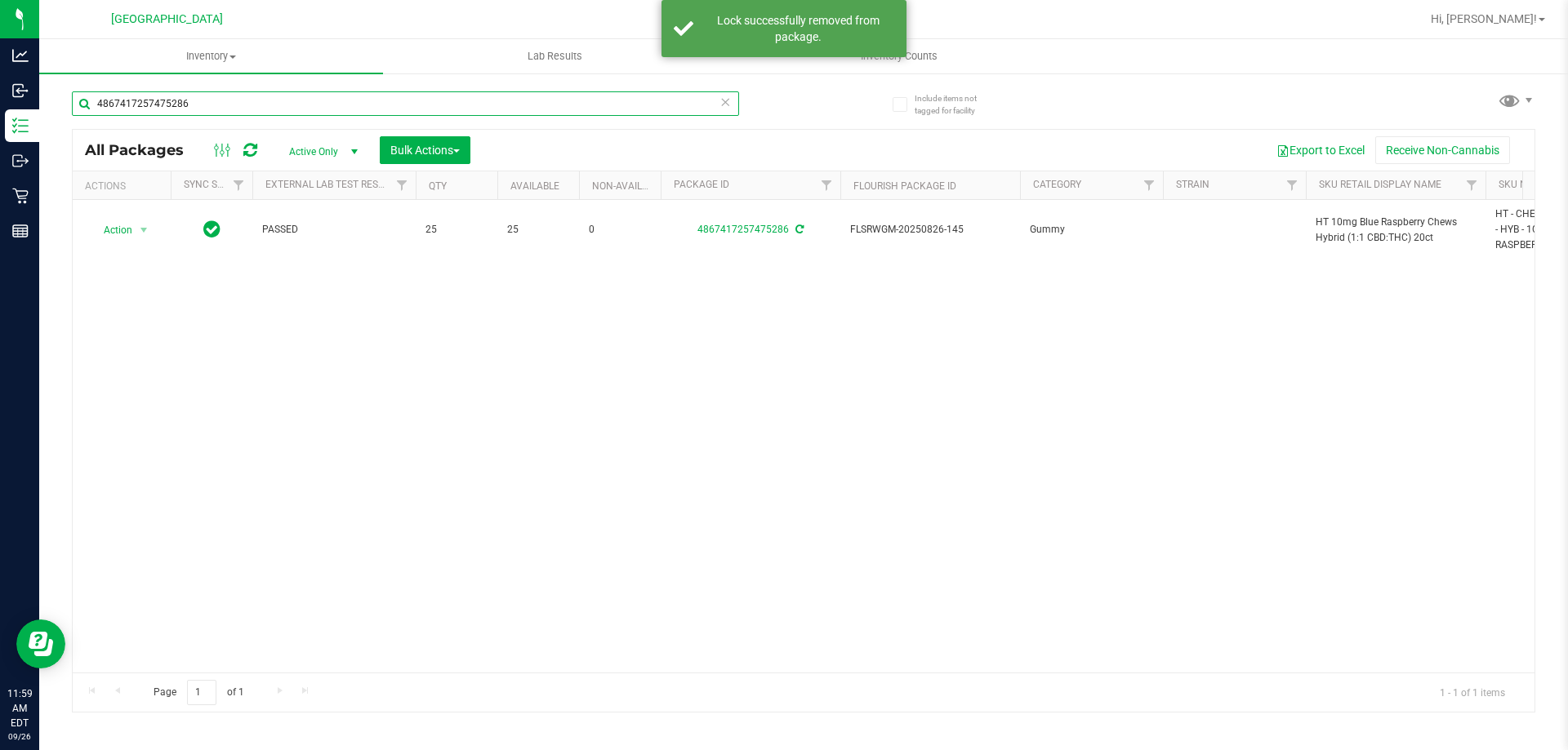
click at [480, 105] on input "4867417257475286" at bounding box center [405, 103] width 667 height 24
paste input "HT 10mg Blue Raspberry Chews Hybrid (1:1 CBD:THC) 20ct"
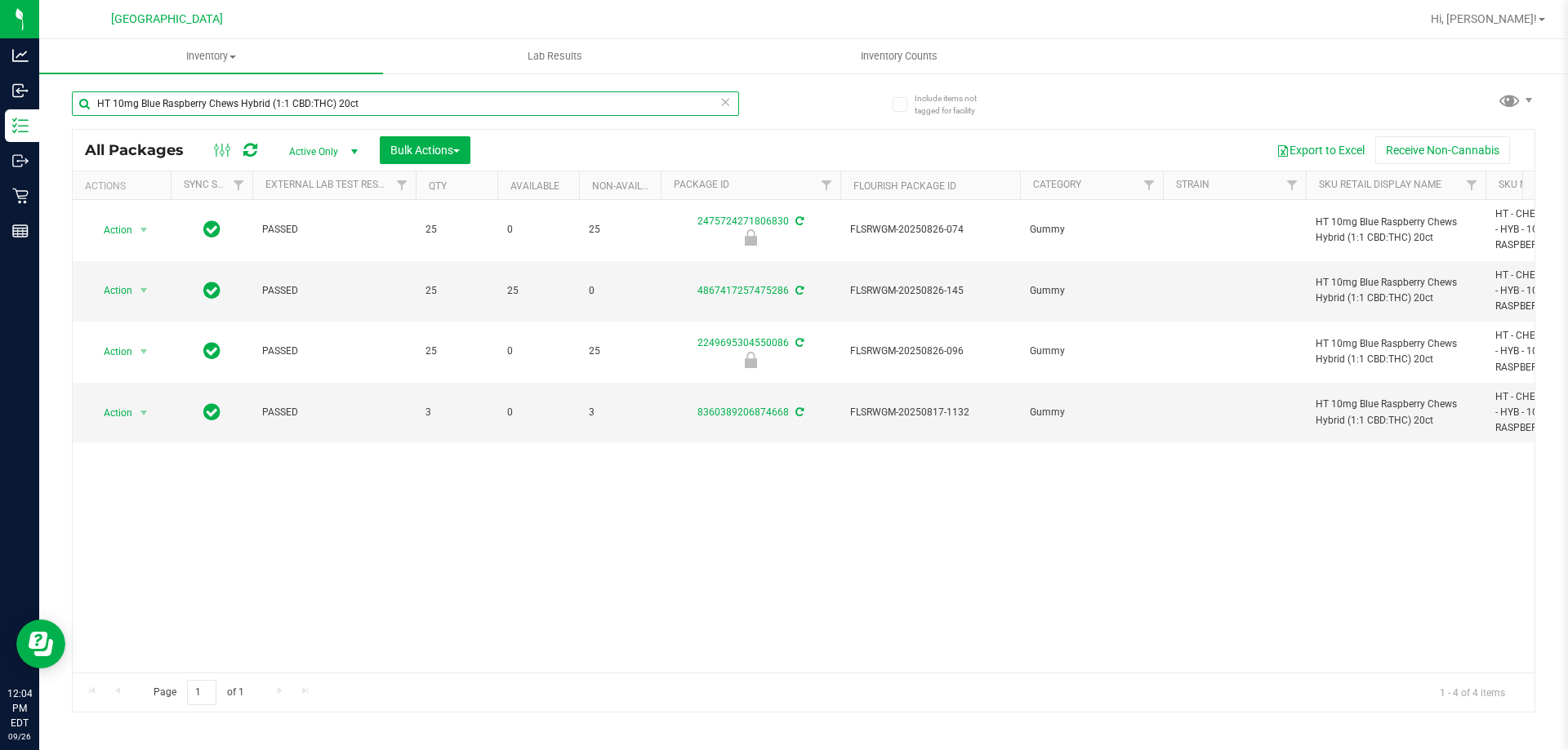
click at [463, 91] on input "HT 10mg Blue Raspberry Chews Hybrid (1:1 CBD:THC) 20ct" at bounding box center [405, 103] width 667 height 24
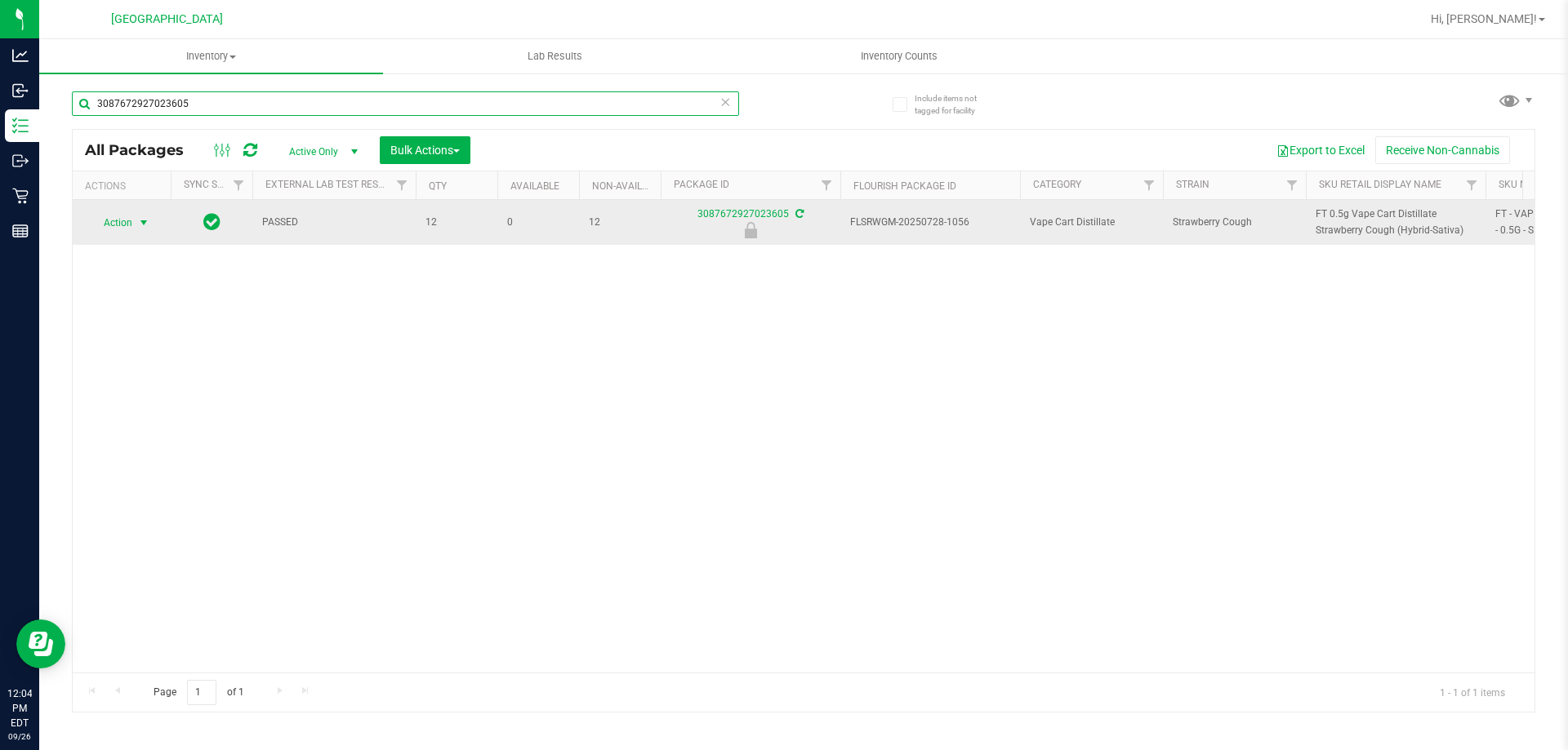
type input "3087672927023605"
click at [128, 220] on span "Action" at bounding box center [111, 223] width 44 height 23
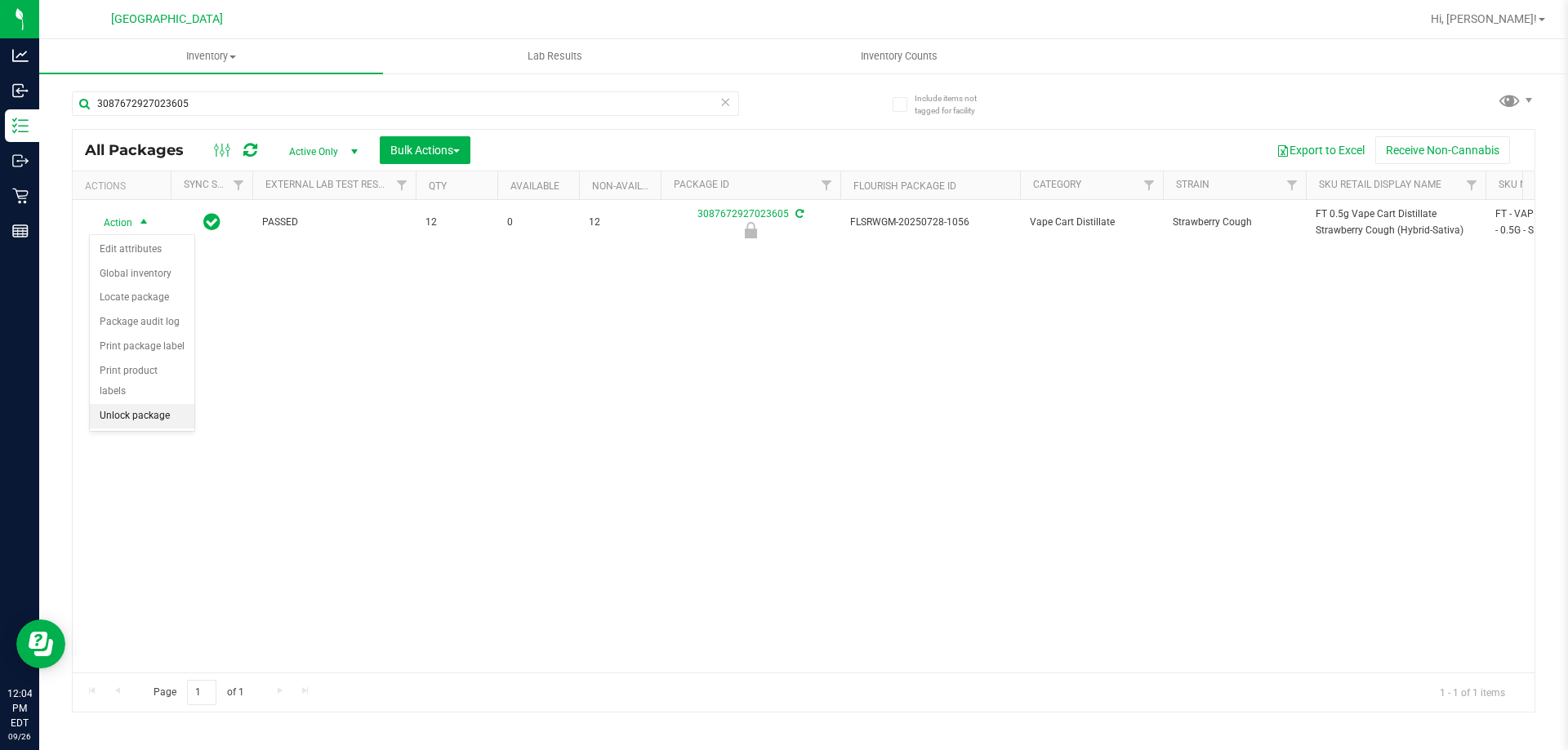
click at [127, 404] on li "Unlock package" at bounding box center [142, 416] width 105 height 24
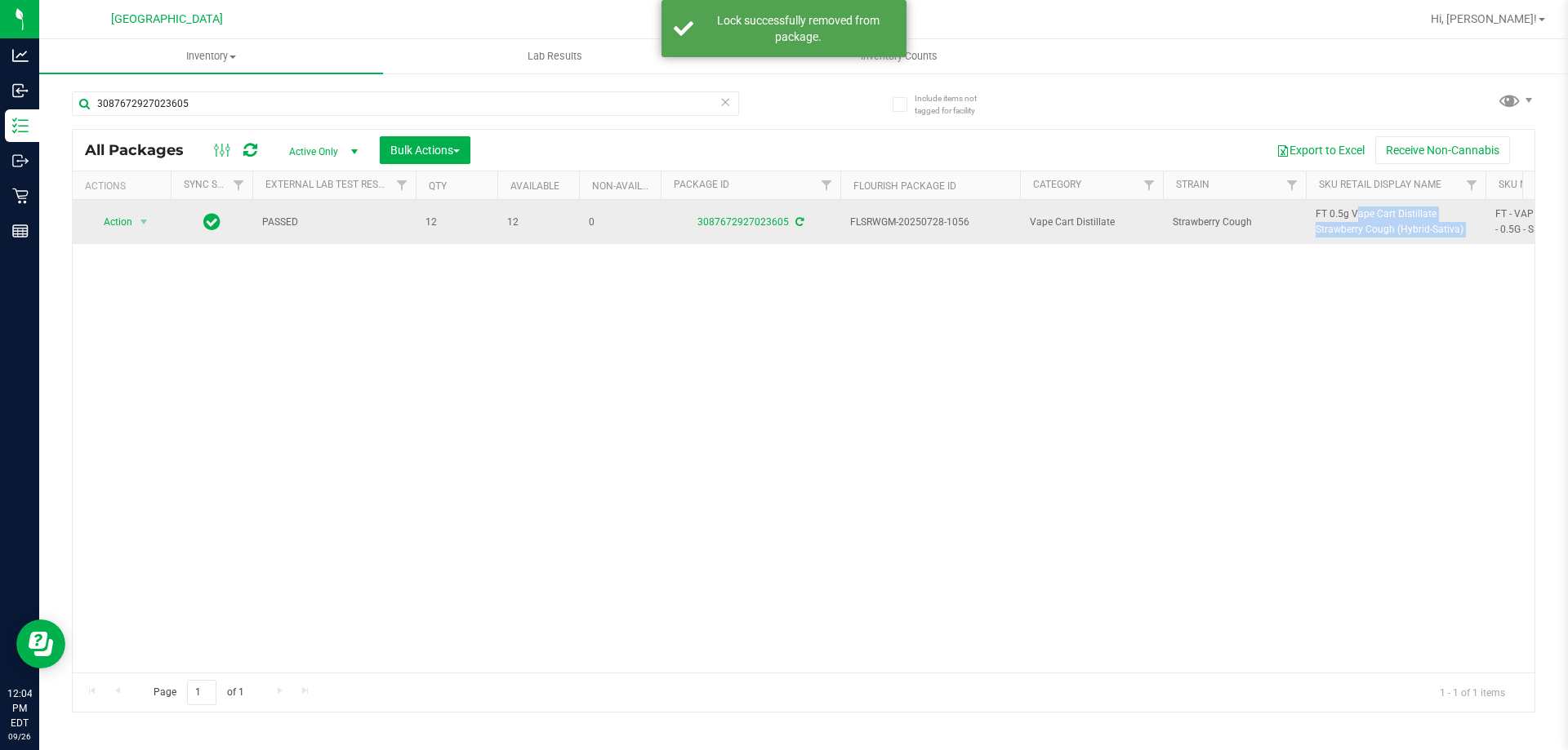
click at [1346, 222] on span "FT 0.5g Vape Cart Distillate Strawberry Cough (Hybrid-Sativa)" at bounding box center [1396, 221] width 160 height 31
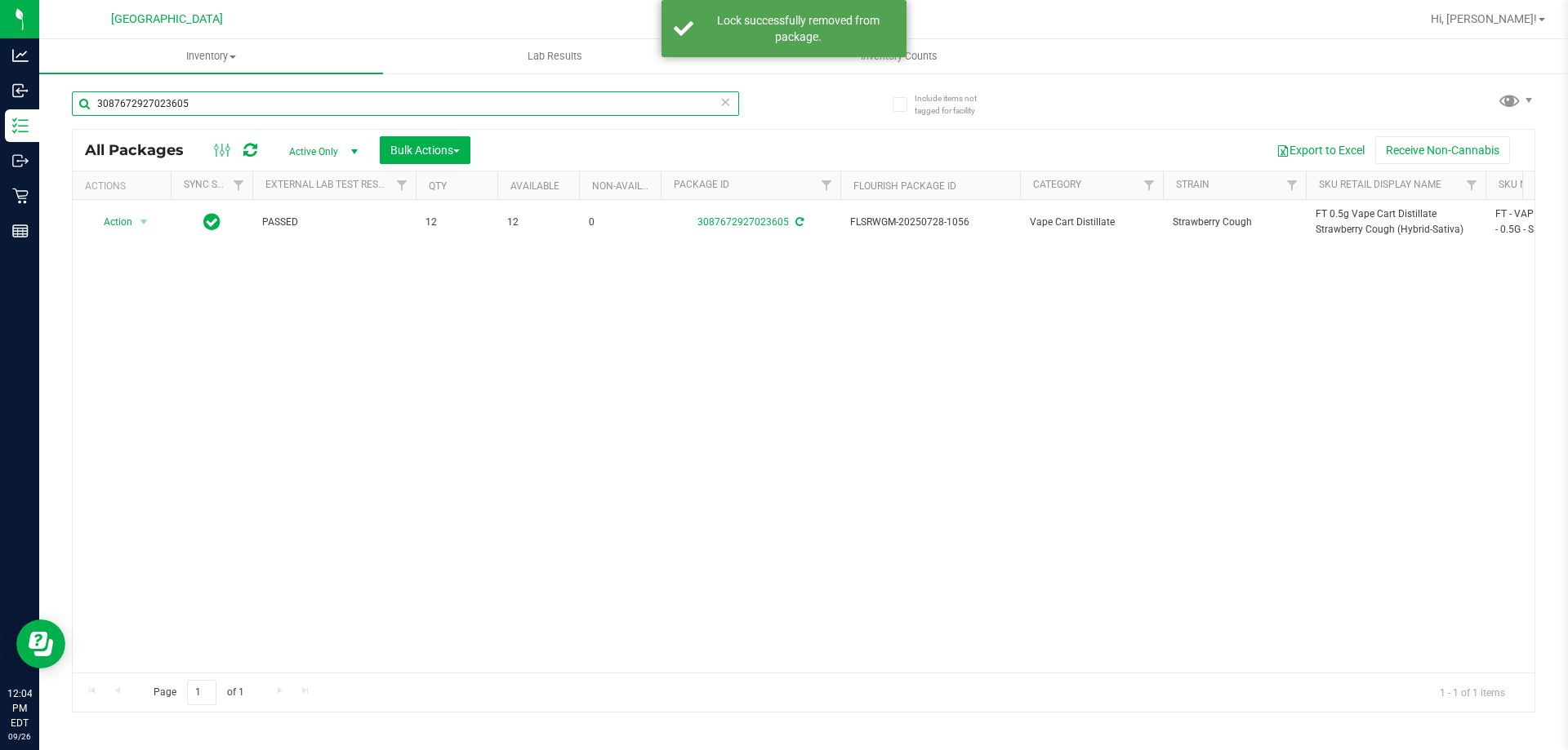
click at [639, 110] on input "3087672927023605" at bounding box center [405, 103] width 667 height 24
paste input "FT 0.5g Vape Cart Distillate Strawberry Cough (Hybrid-Sativa)"
click at [639, 110] on input "FT 0.5g Vape Cart Distillate Strawberry Cough (Hybrid-Sativa)" at bounding box center [405, 103] width 667 height 24
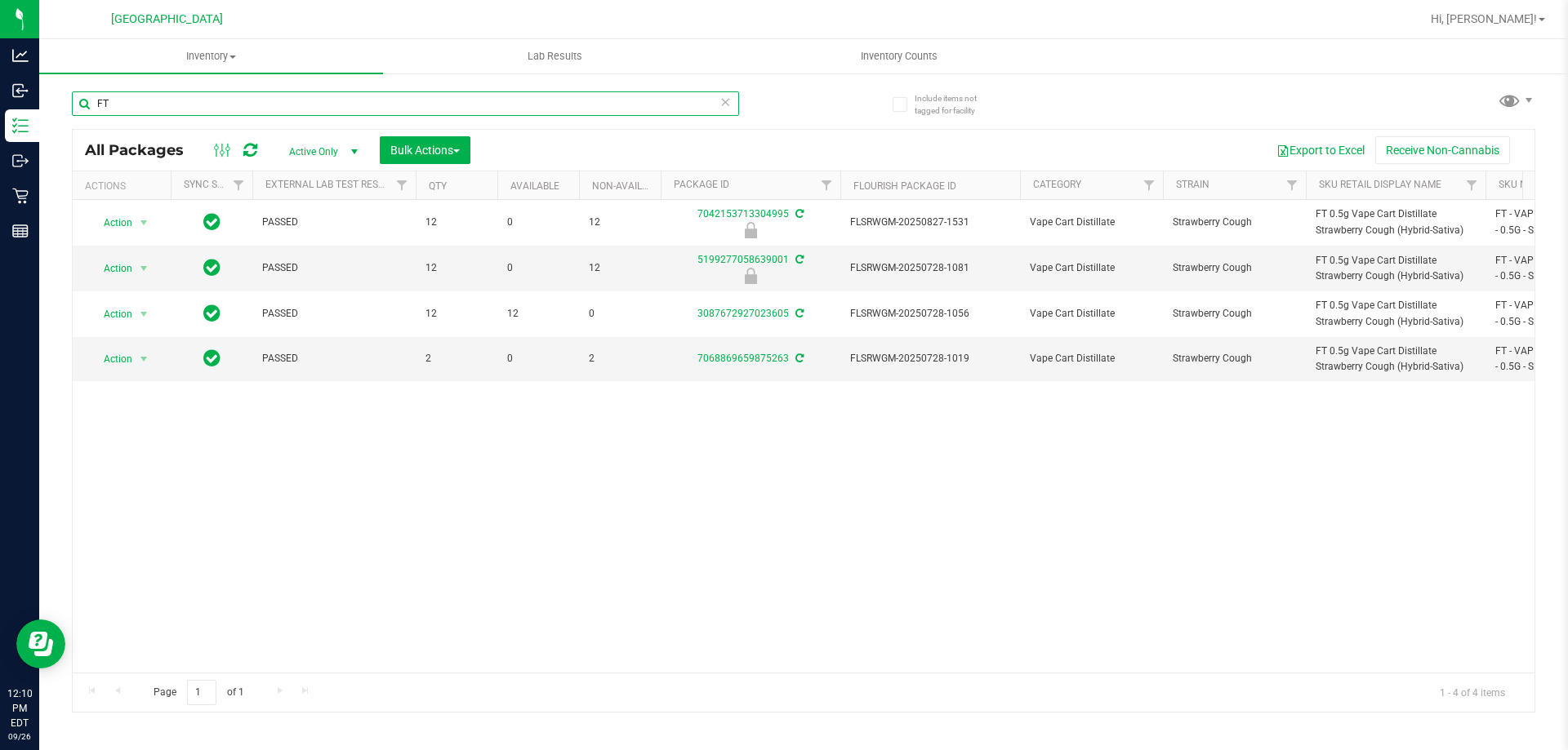
type input "F"
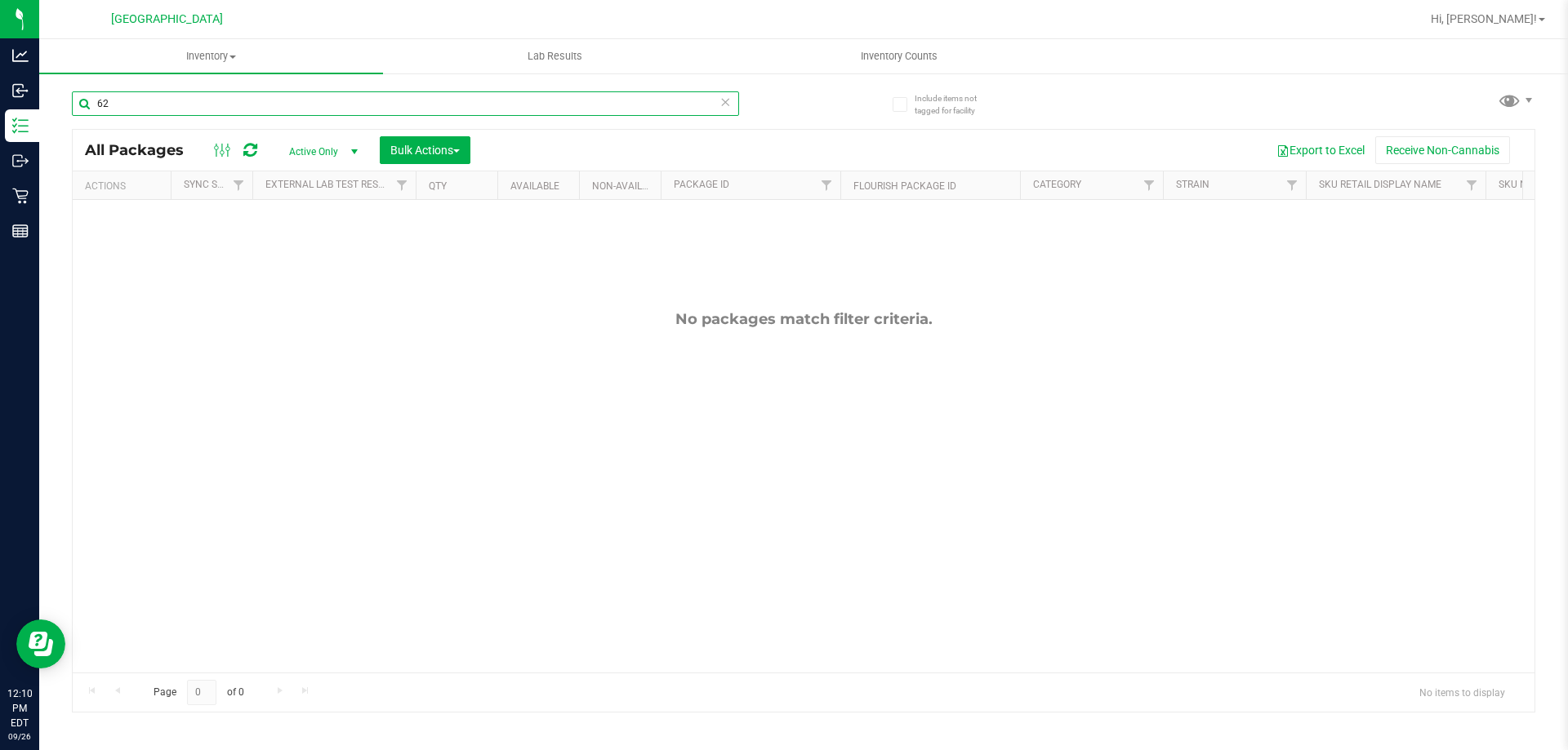
type input "6"
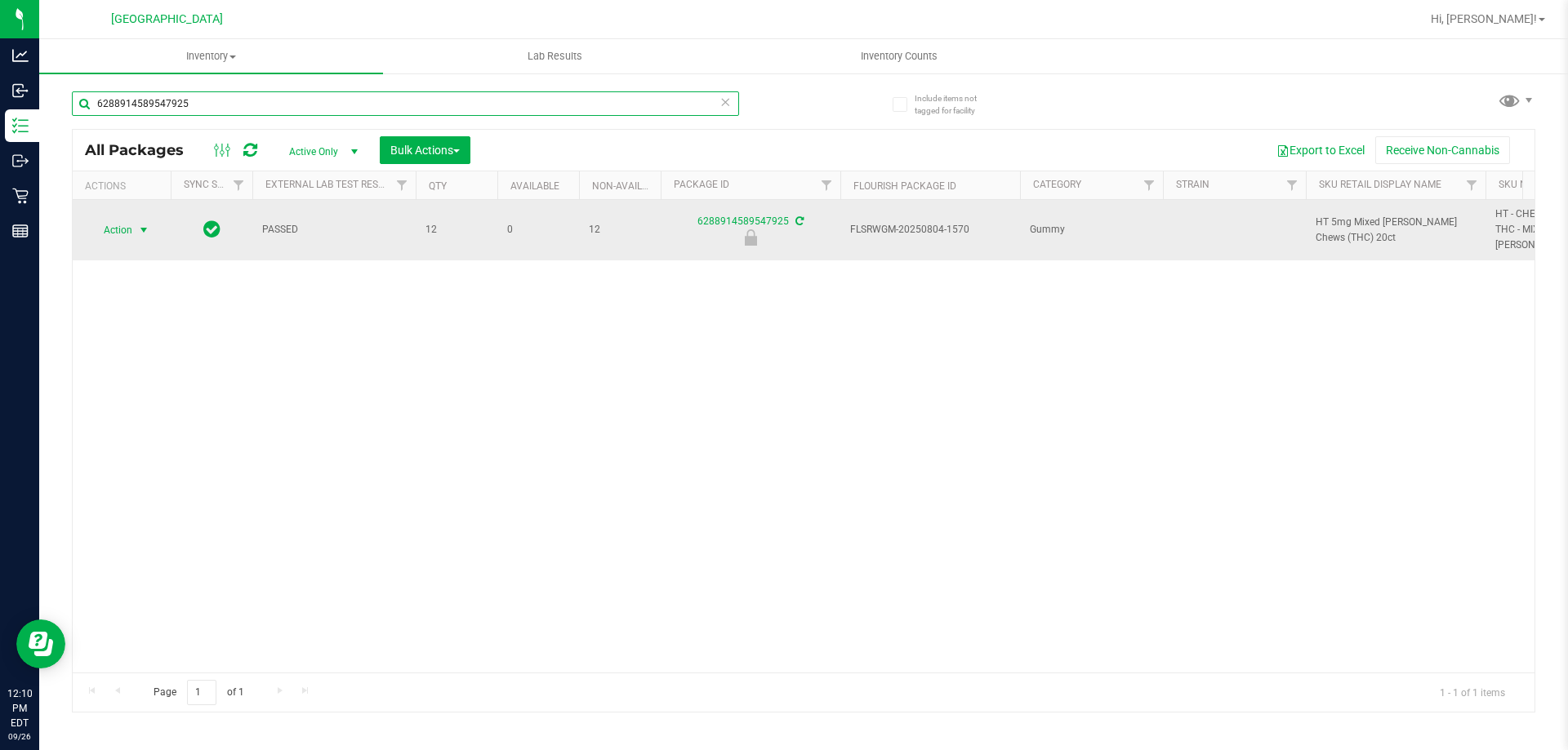
type input "6288914589547925"
click at [147, 225] on span "select" at bounding box center [144, 230] width 13 height 13
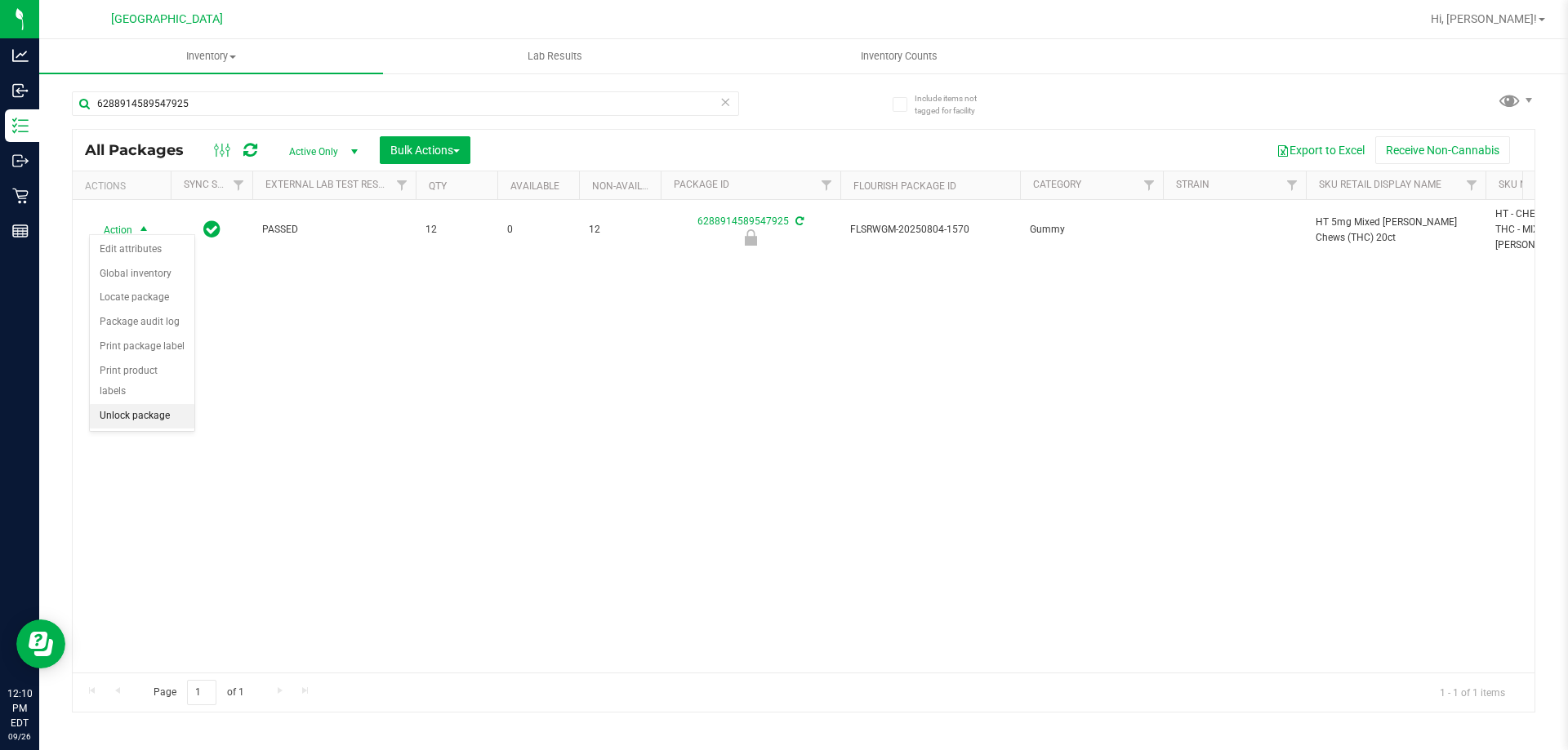
click at [130, 404] on li "Unlock package" at bounding box center [142, 416] width 105 height 24
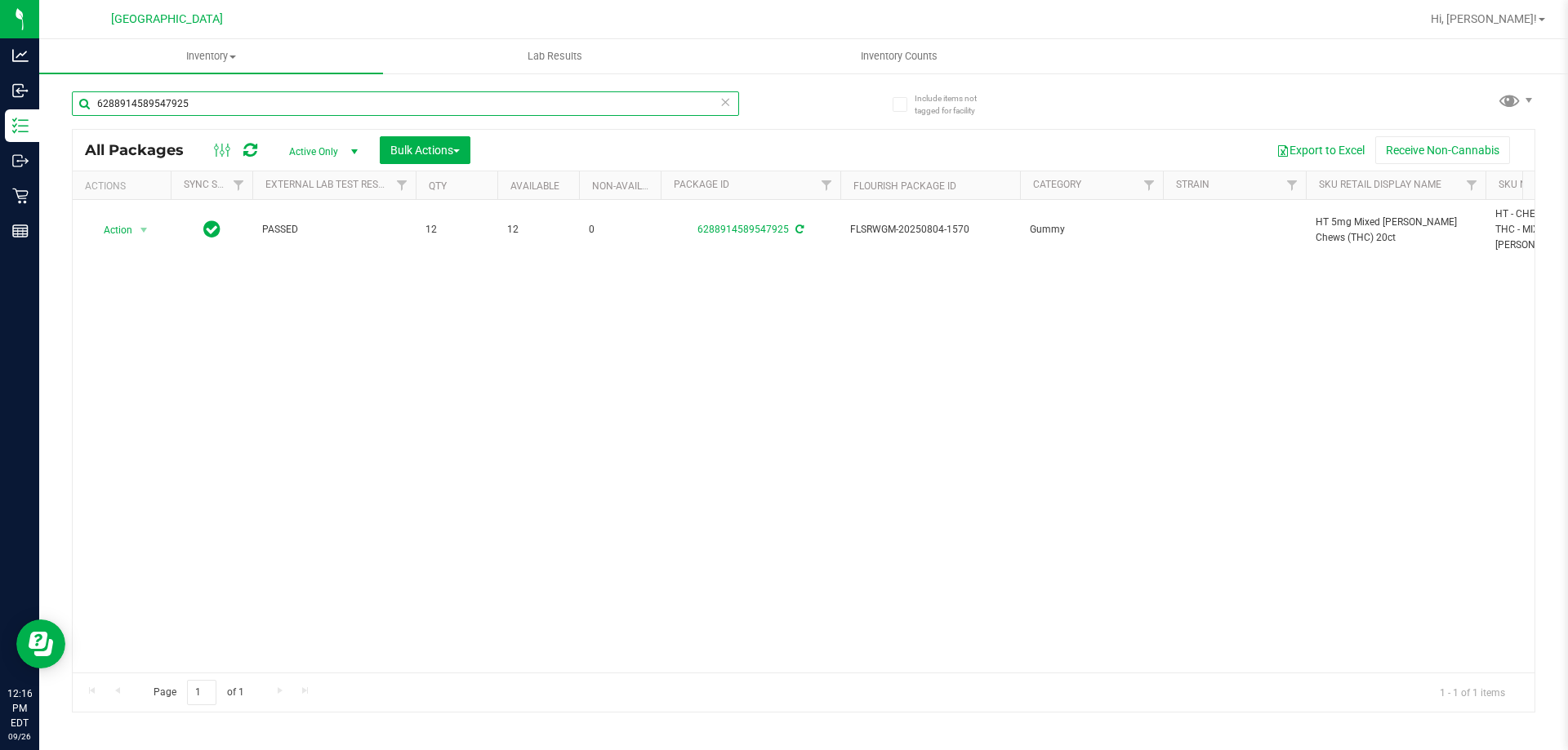
click at [661, 103] on input "6288914589547925" at bounding box center [405, 103] width 667 height 24
type input "1085475026350550"
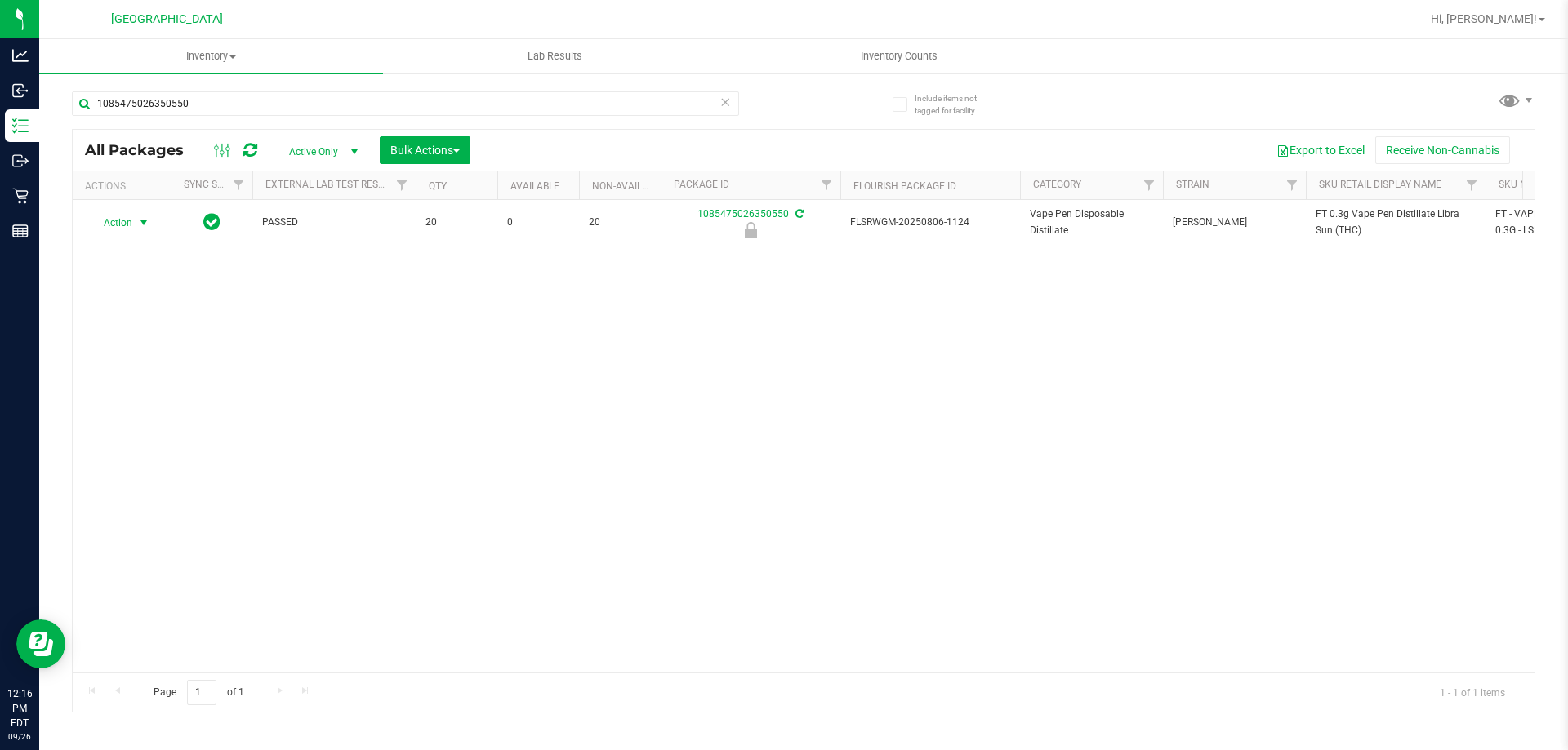
click at [127, 227] on span "Action" at bounding box center [111, 223] width 44 height 23
click at [157, 404] on li "Unlock package" at bounding box center [142, 416] width 105 height 24
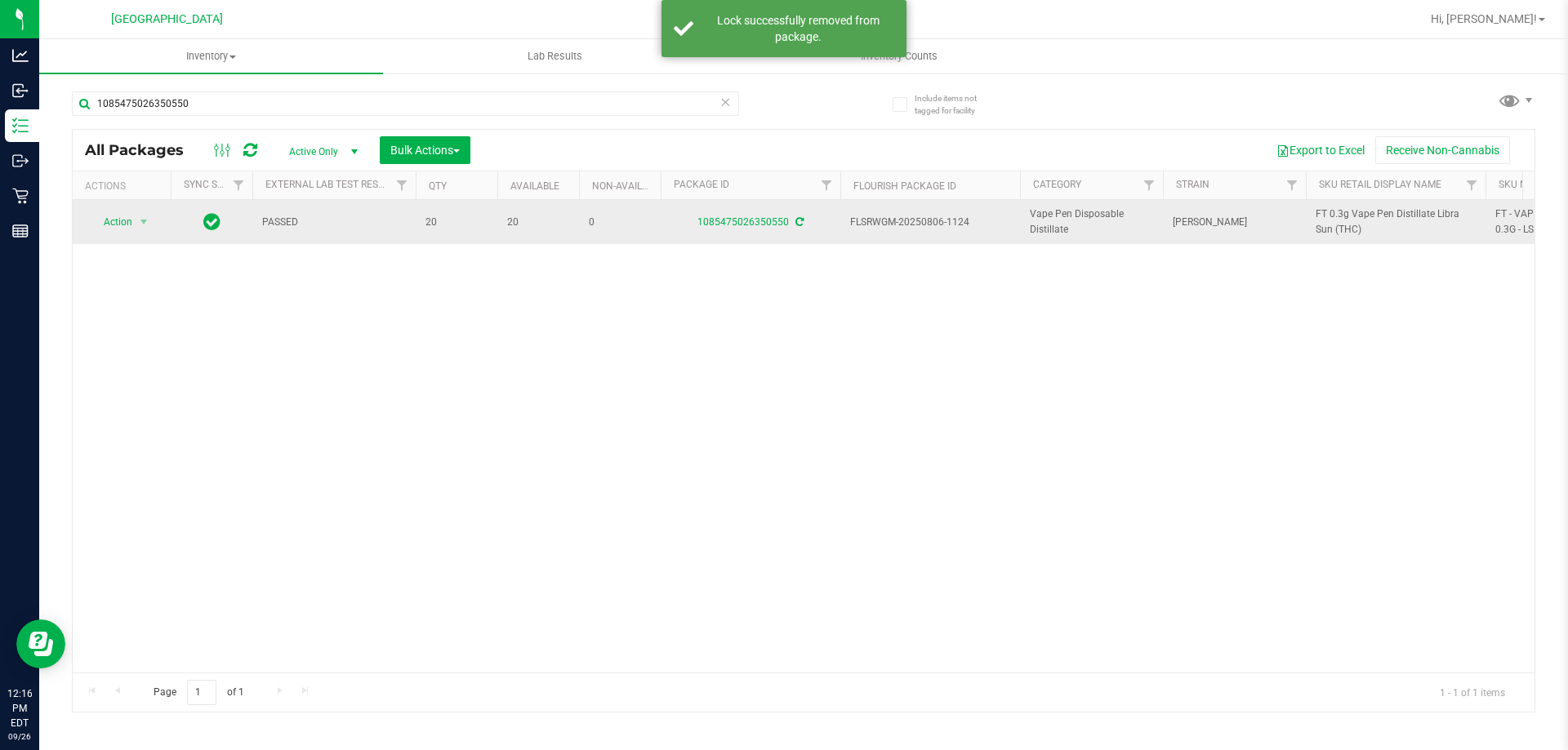
click at [1340, 218] on span "FT 0.3g Vape Pen Distillate Libra Sun (THC)" at bounding box center [1396, 221] width 160 height 31
copy tr "FT 0.3g Vape Pen Distillate Libra Sun (THC)"
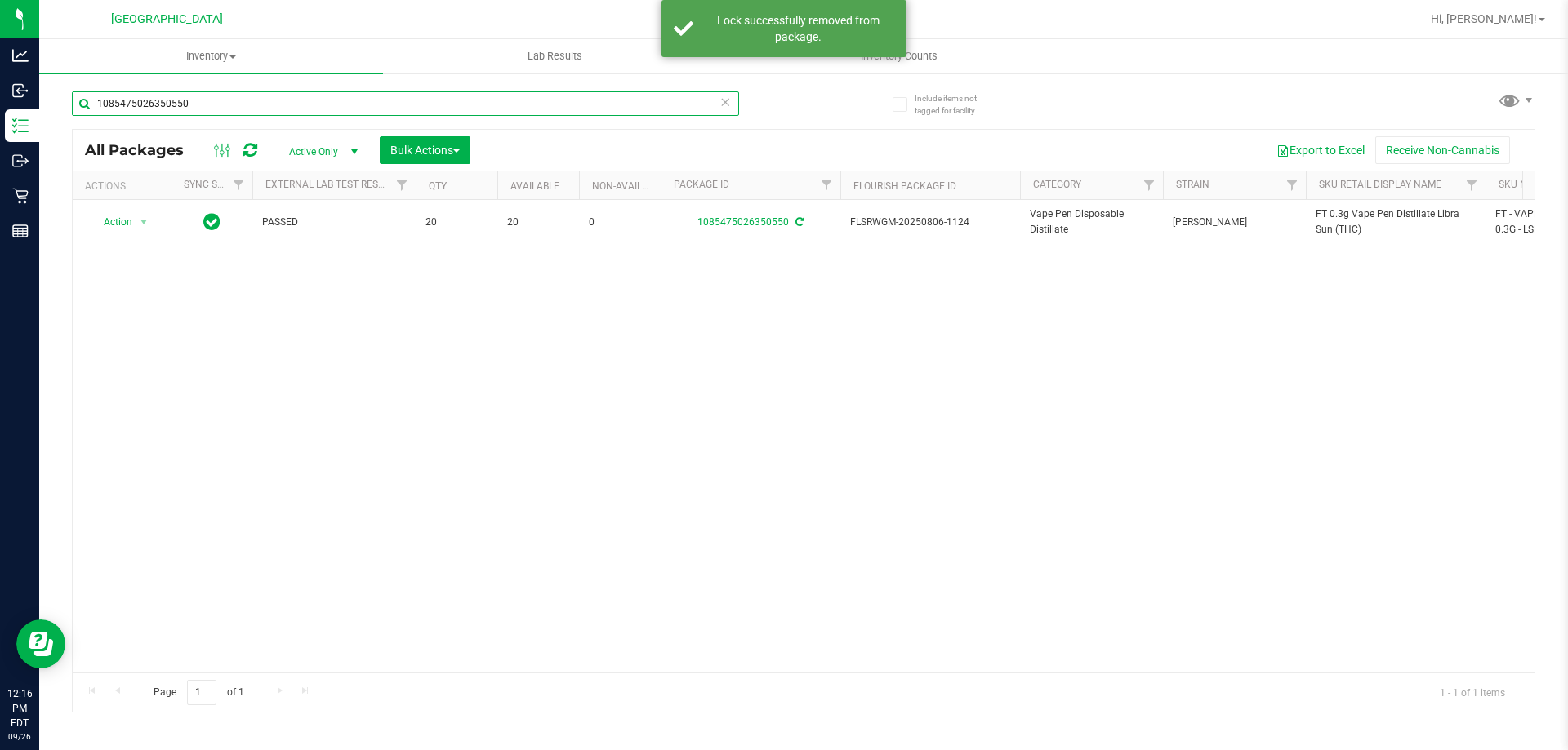
click at [489, 104] on input "1085475026350550" at bounding box center [405, 103] width 667 height 24
paste input "FT 0.3g Vape Pen Distillate Libra Sun (THC)"
click at [489, 104] on input "FT 0.3g Vape Pen Distillate Libra Sun (THC)" at bounding box center [405, 103] width 667 height 24
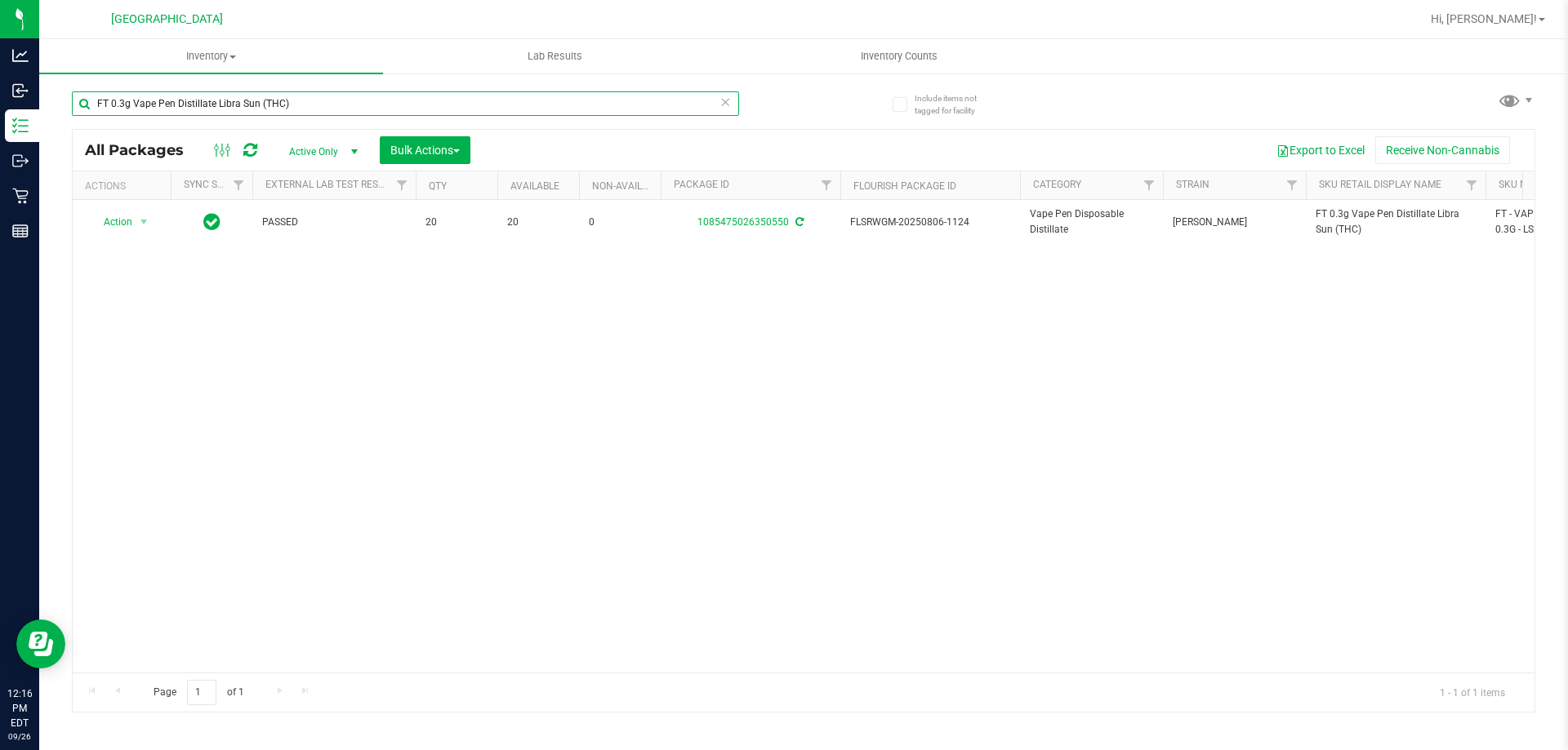
type input "FT 0.3g Vape Pen Distillate Libra Sun (THC)"
